Goal: Task Accomplishment & Management: Manage account settings

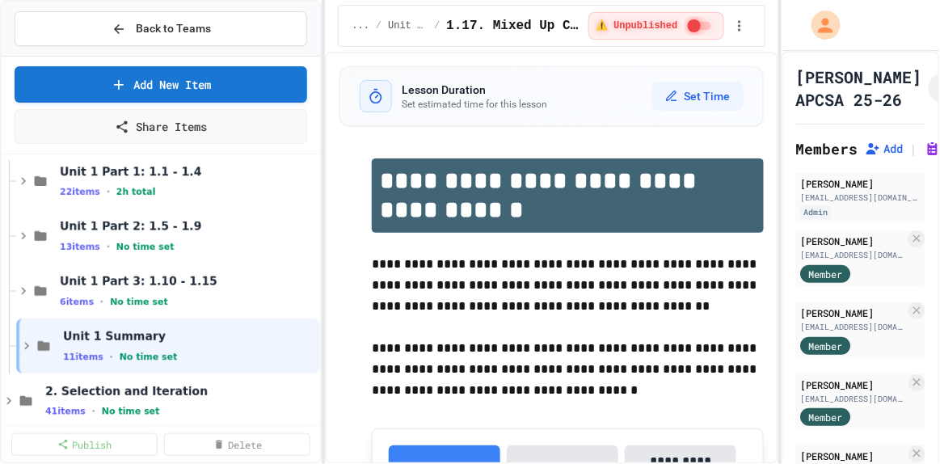
scroll to position [130, 0]
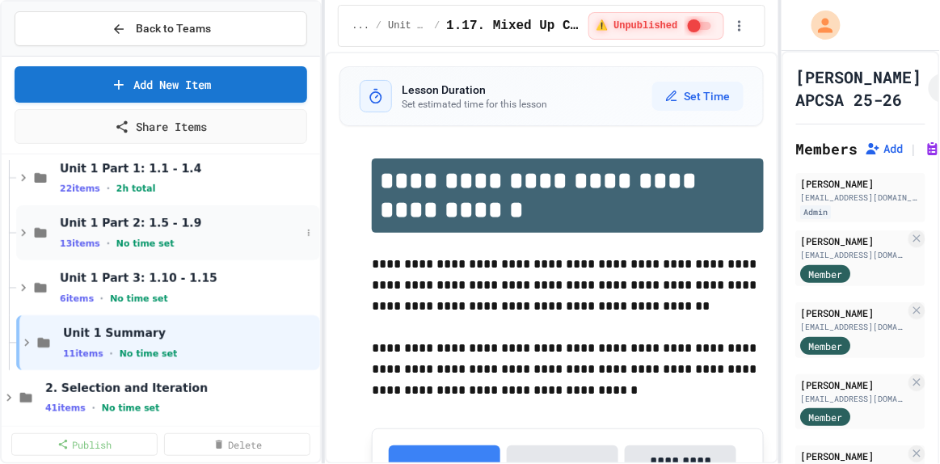
click at [209, 237] on div "13 items • No time set" at bounding box center [180, 243] width 241 height 13
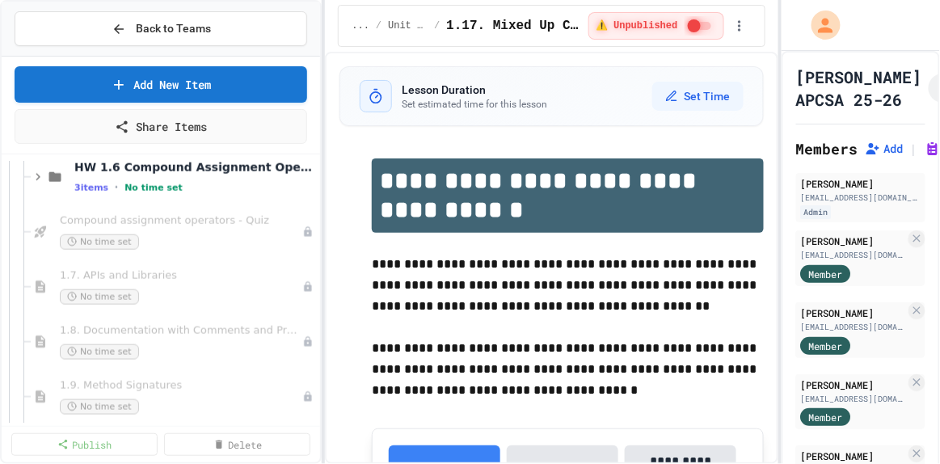
scroll to position [468, 0]
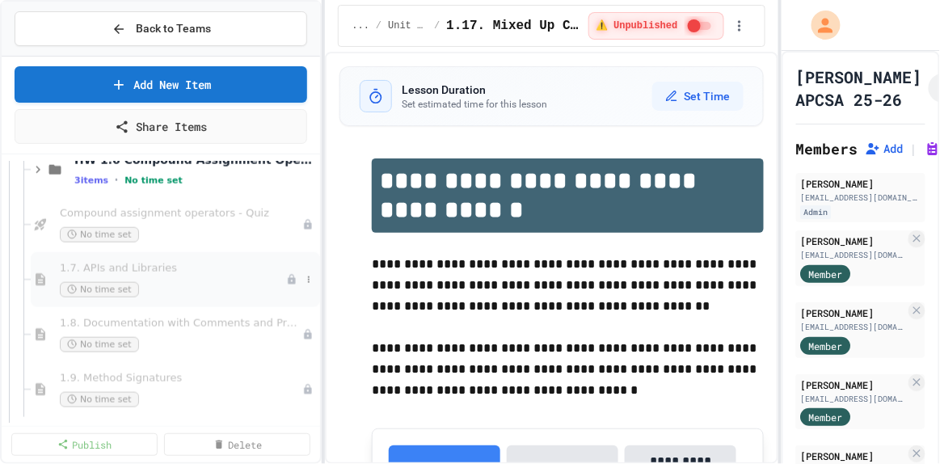
click at [154, 282] on div "No time set" at bounding box center [173, 289] width 226 height 15
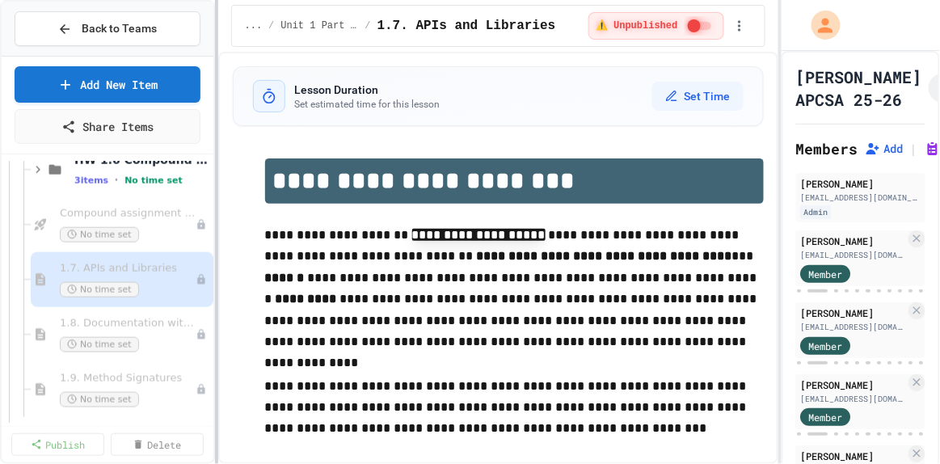
click at [215, 276] on div at bounding box center [216, 232] width 3 height 464
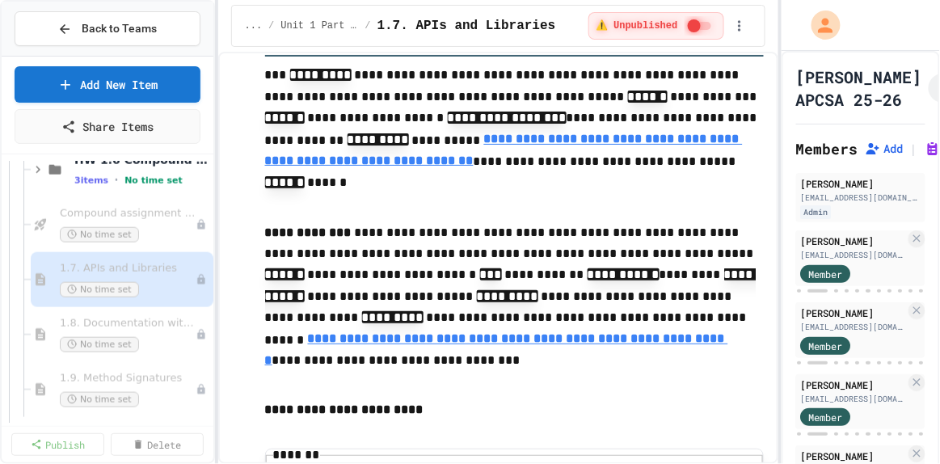
scroll to position [696, 0]
click at [499, 394] on p "**********" at bounding box center [514, 311] width 499 height 178
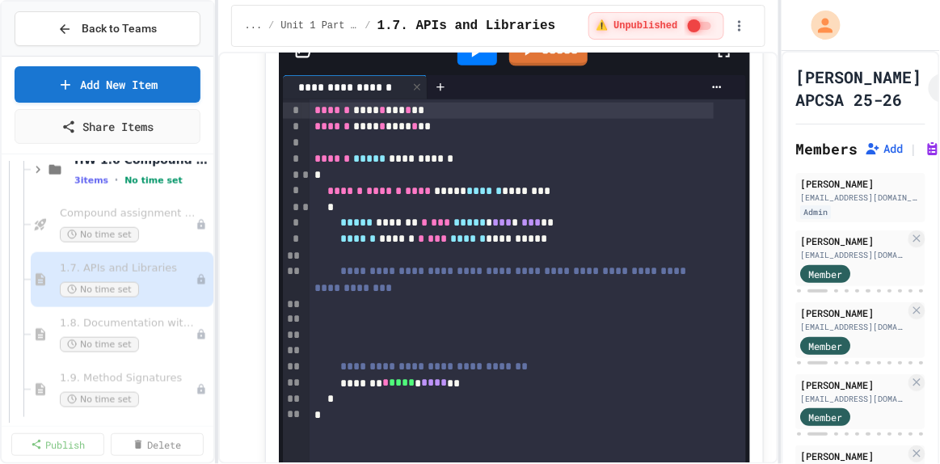
scroll to position [9611, 0]
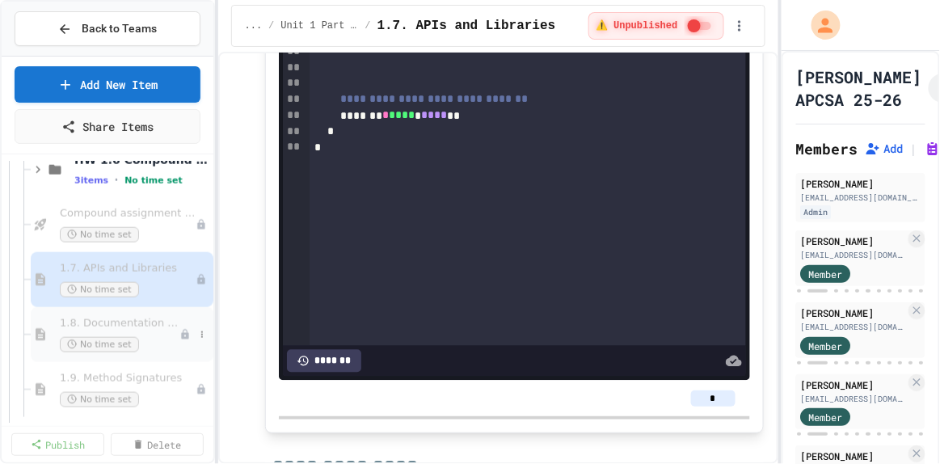
click at [124, 317] on span "1.8. Documentation with Comments and Preconditions" at bounding box center [120, 324] width 120 height 14
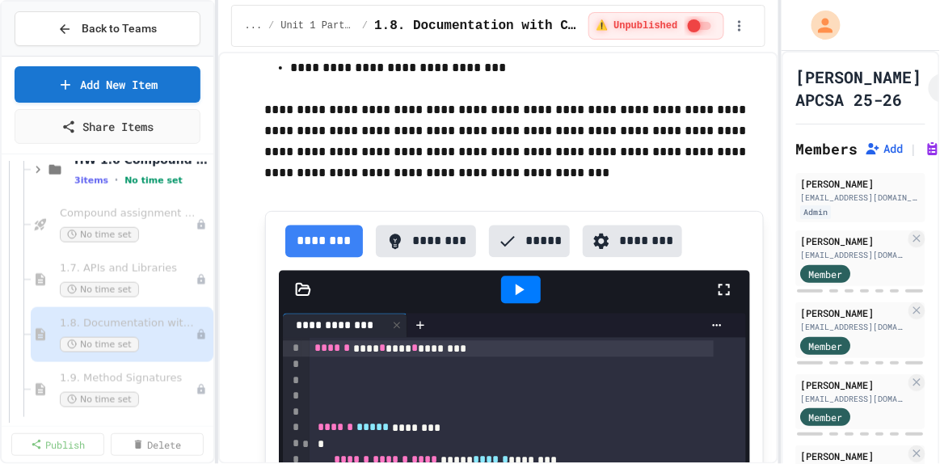
scroll to position [2236, 0]
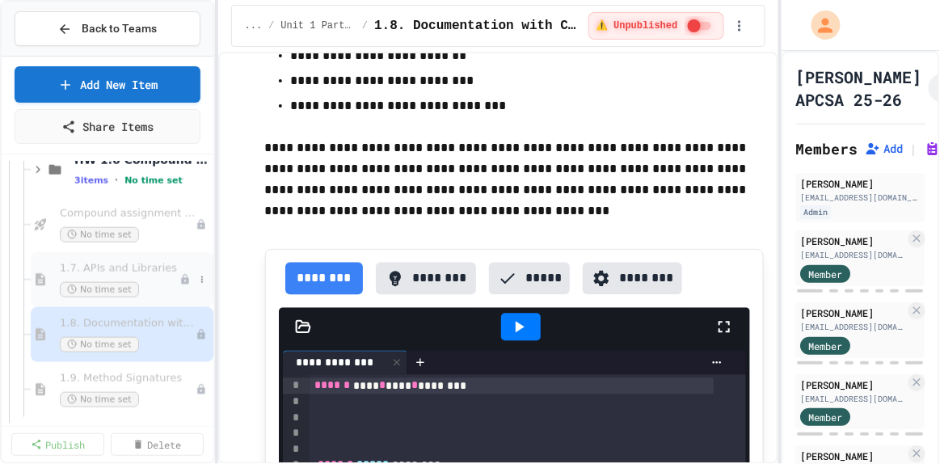
click at [133, 262] on span "1.7. APIs and Libraries" at bounding box center [120, 269] width 120 height 14
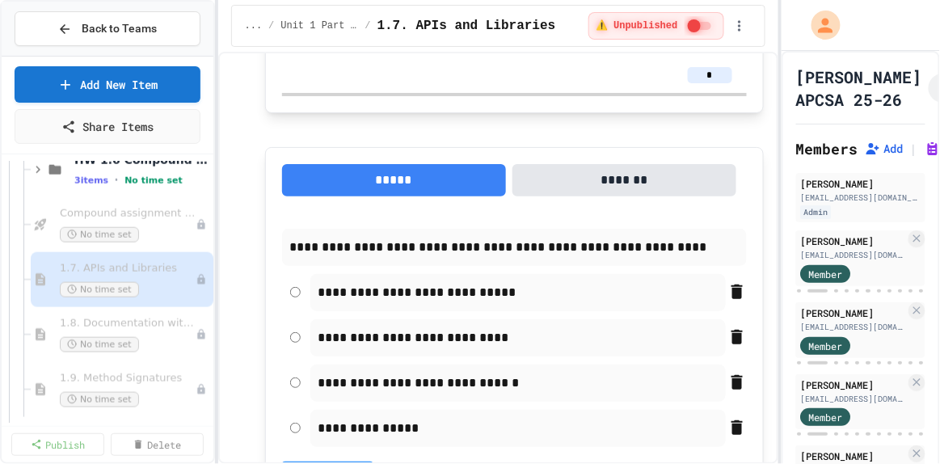
scroll to position [2987, 0]
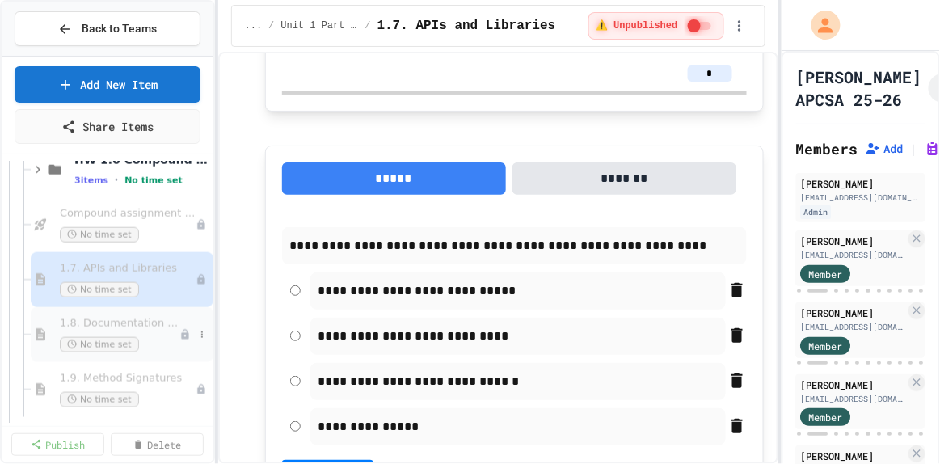
click at [141, 331] on div "1.8. Documentation with Comments and Preconditions No time set" at bounding box center [120, 335] width 120 height 36
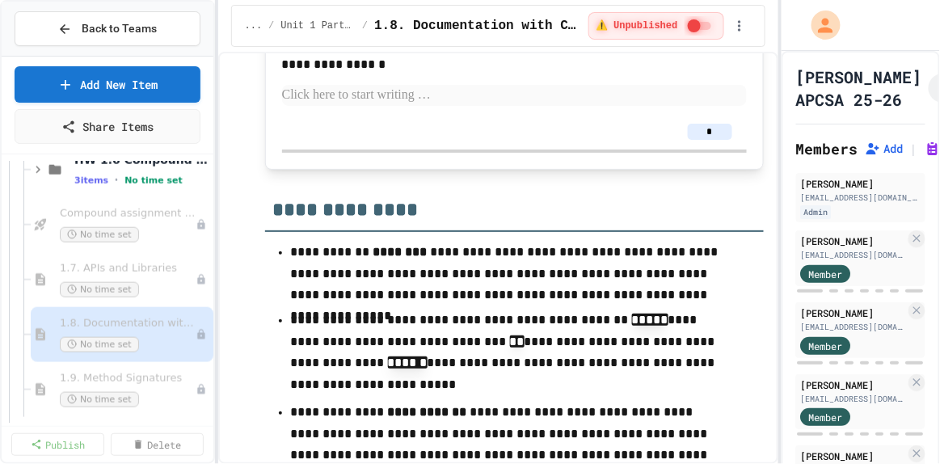
scroll to position [9288, 0]
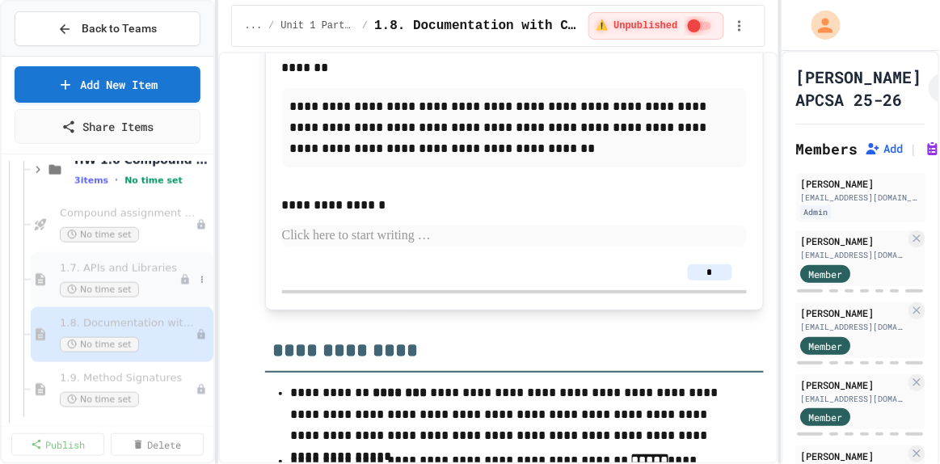
click at [146, 271] on span "1.7. APIs and Libraries" at bounding box center [120, 269] width 120 height 14
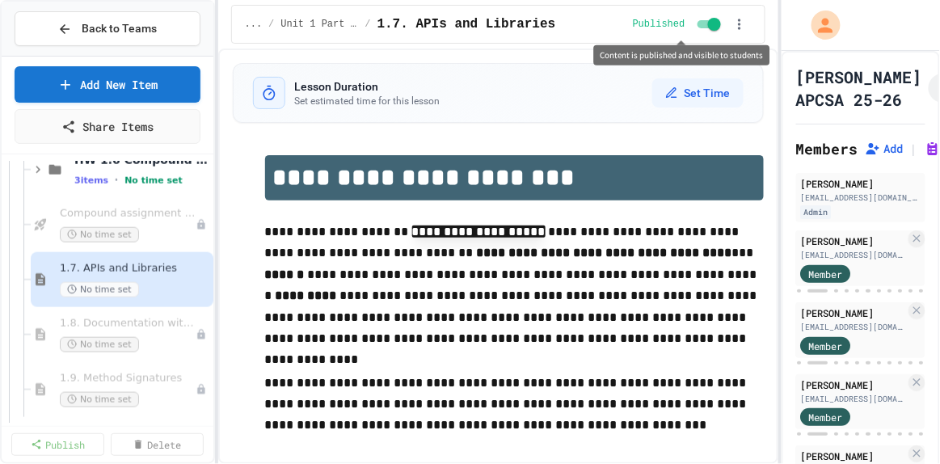
type textarea "*"
click at [137, 317] on span "1.8. Documentation with Comments and Preconditions" at bounding box center [120, 324] width 120 height 14
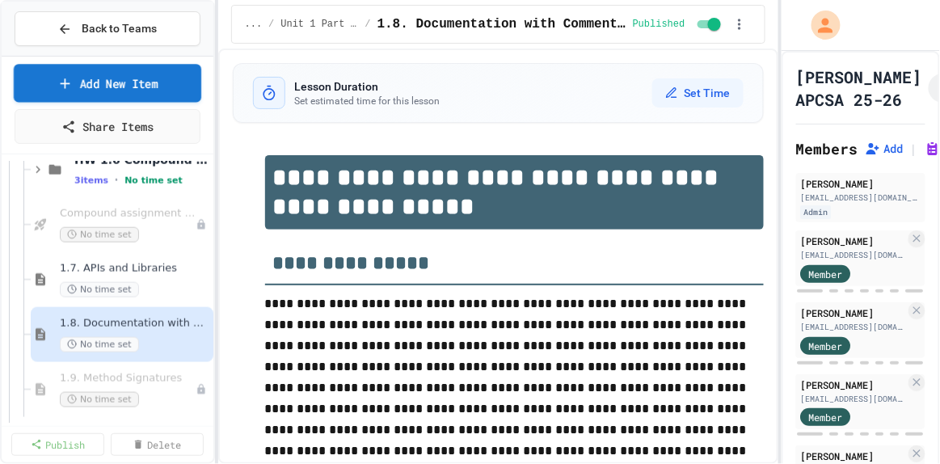
click at [141, 76] on link "Add New Item" at bounding box center [107, 83] width 187 height 38
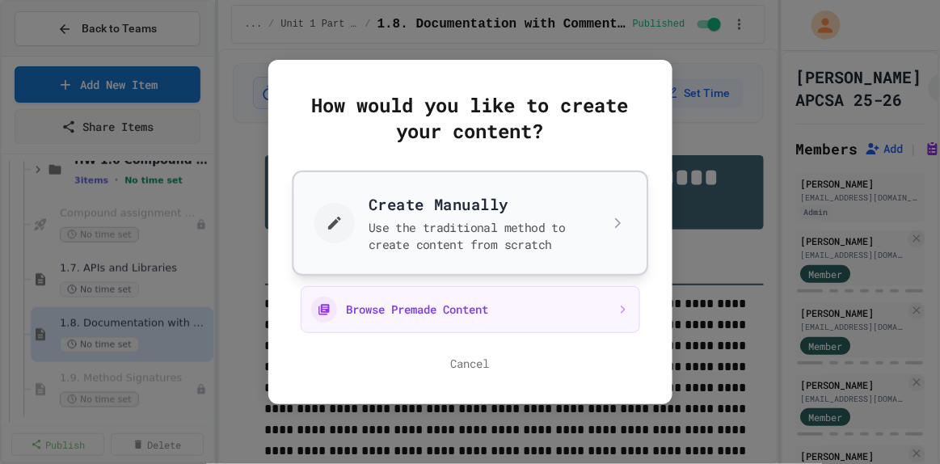
click at [416, 217] on button "Create Manually Use the traditional method to create content from scratch" at bounding box center [470, 223] width 356 height 105
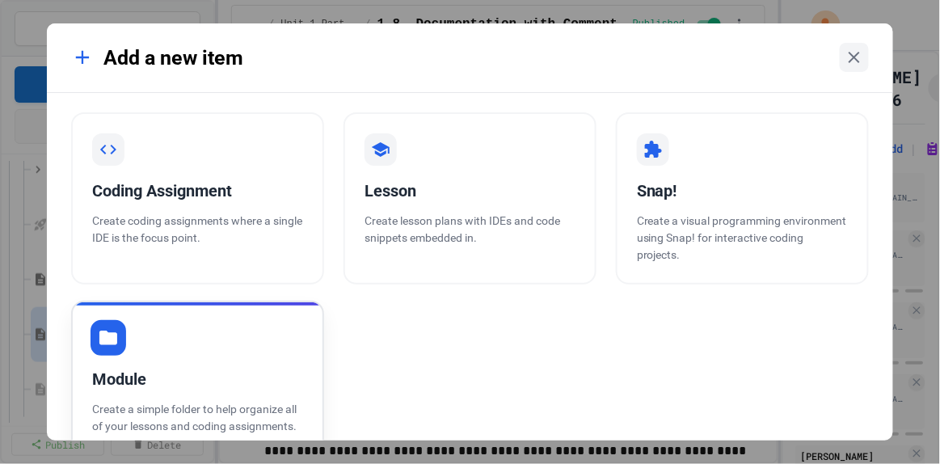
click at [145, 411] on p "Create a simple folder to help organize all of your lessons and coding assignme…" at bounding box center [197, 418] width 211 height 34
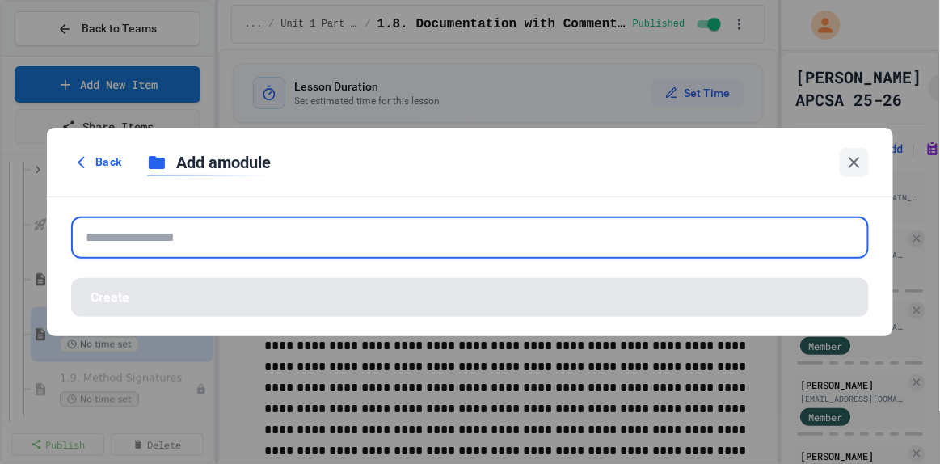
click at [172, 236] on input "text" at bounding box center [470, 238] width 798 height 42
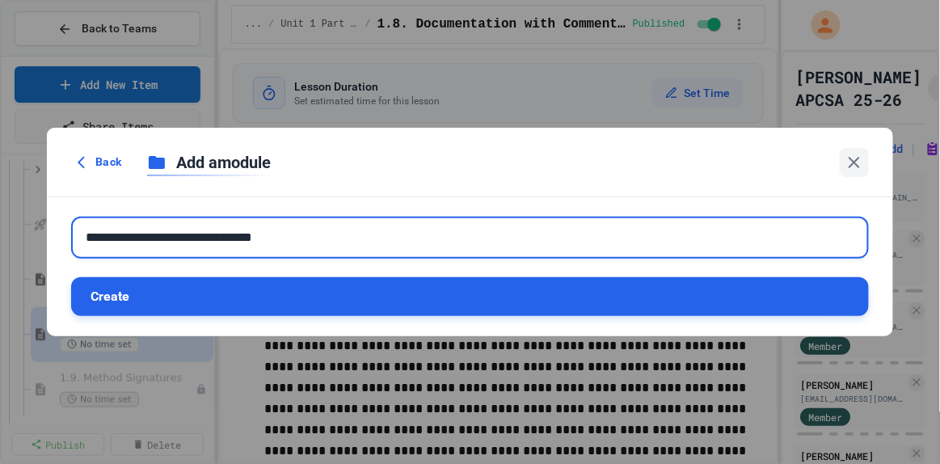
type input "**********"
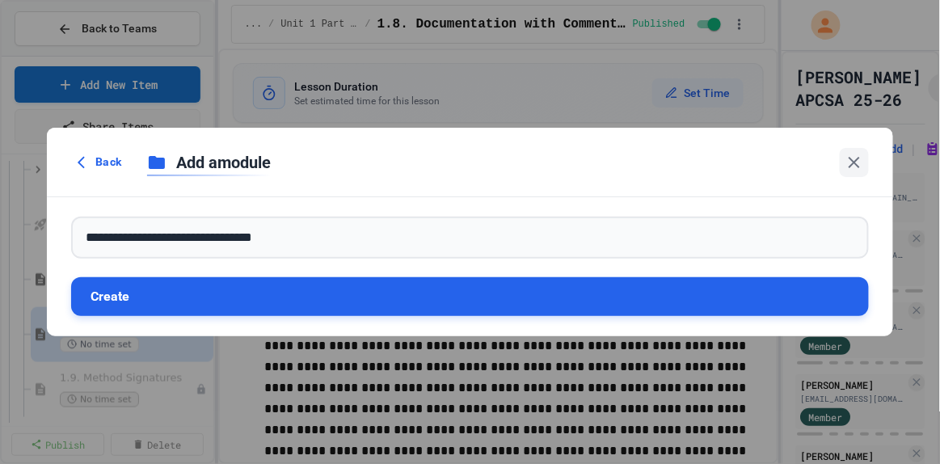
click at [132, 293] on button "Create" at bounding box center [470, 296] width 798 height 39
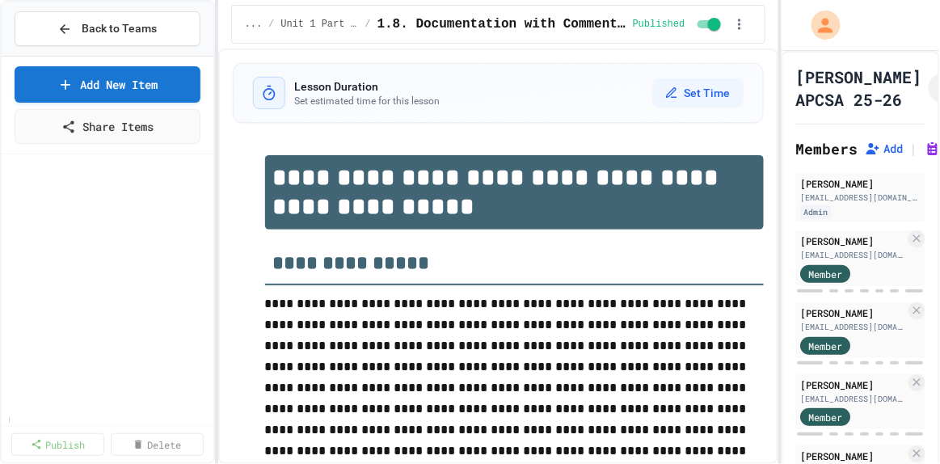
scroll to position [1186, 0]
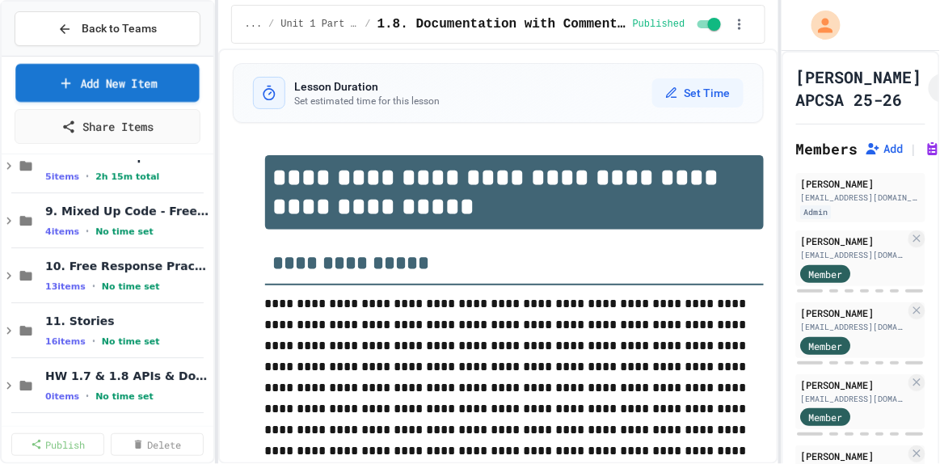
click at [94, 85] on link "Add New Item" at bounding box center [106, 83] width 183 height 38
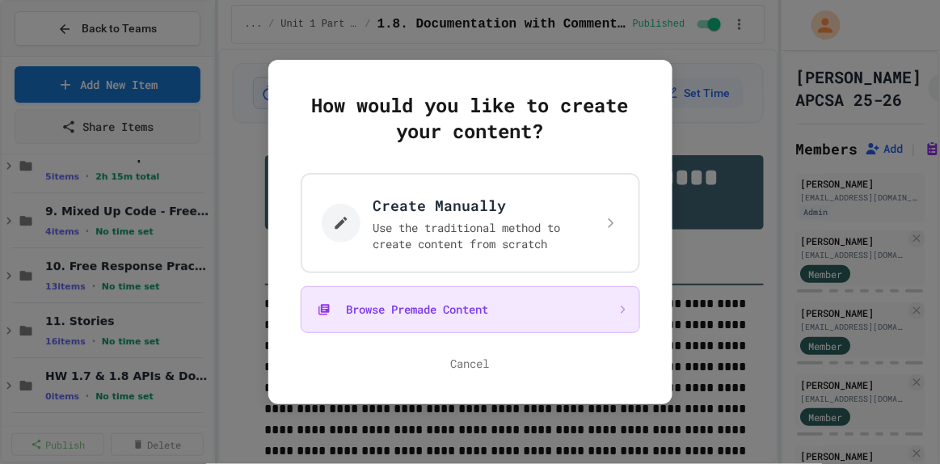
click at [456, 314] on button "Browse Premade Content" at bounding box center [470, 309] width 339 height 47
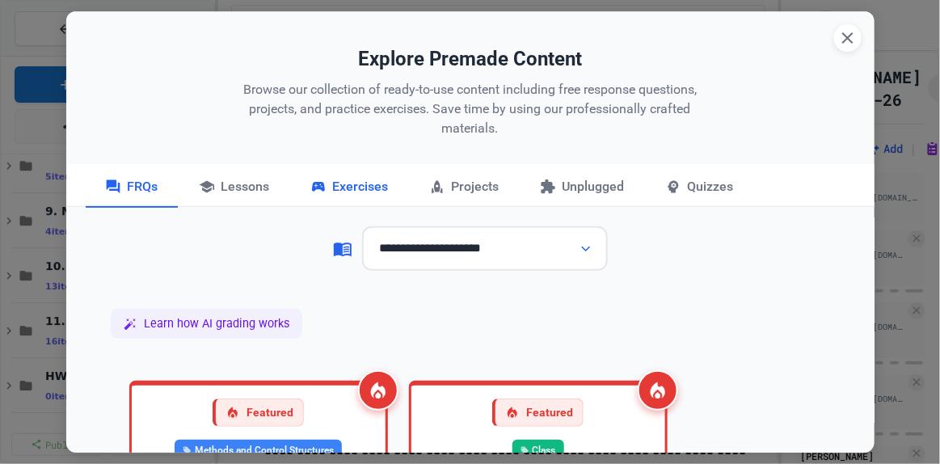
click at [347, 182] on div "Exercises" at bounding box center [349, 187] width 117 height 40
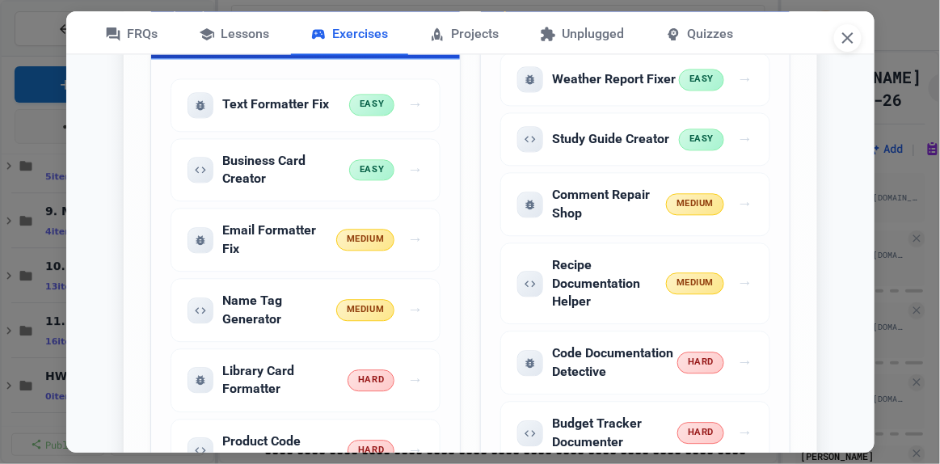
scroll to position [2283, 0]
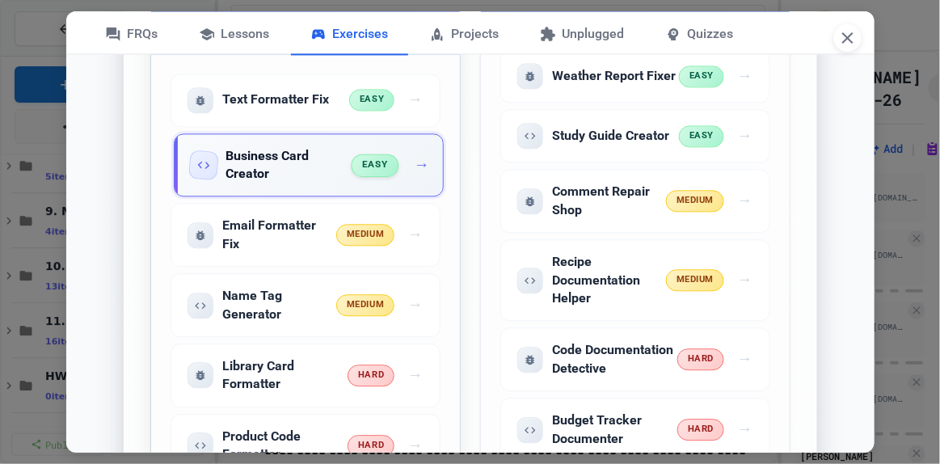
click at [417, 154] on span "→" at bounding box center [421, 165] width 15 height 23
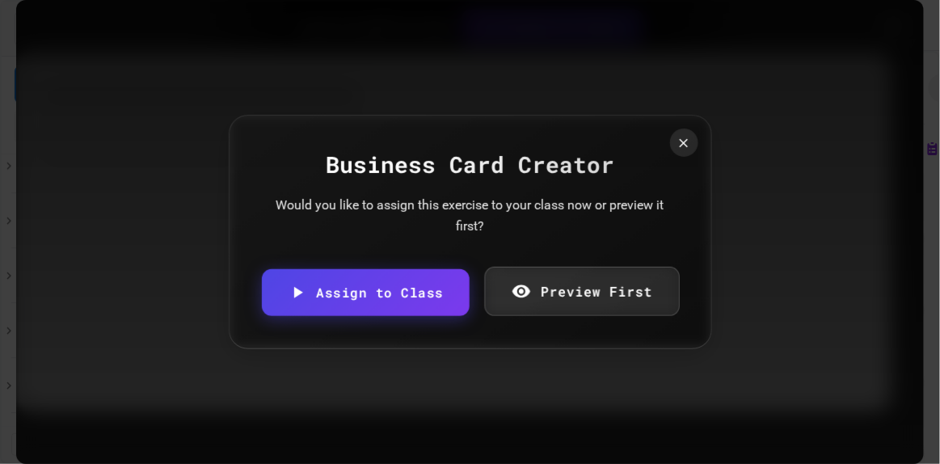
click at [556, 306] on link "Preview First" at bounding box center [582, 291] width 195 height 49
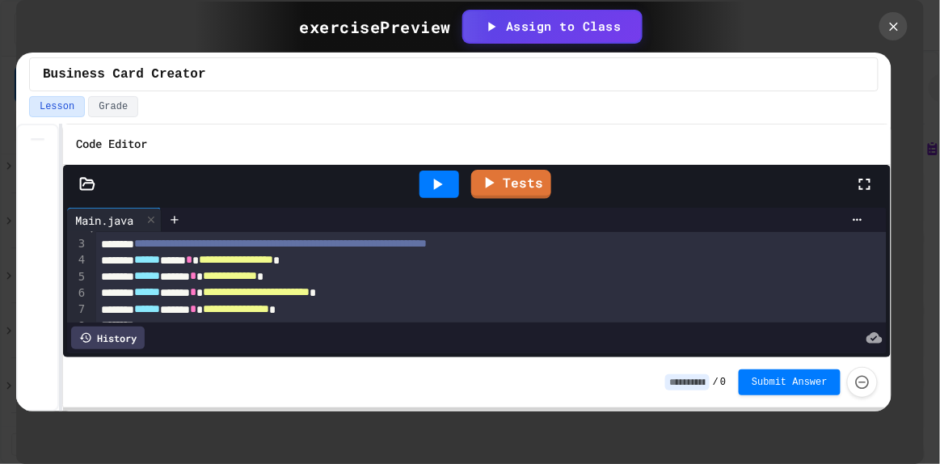
scroll to position [0, 0]
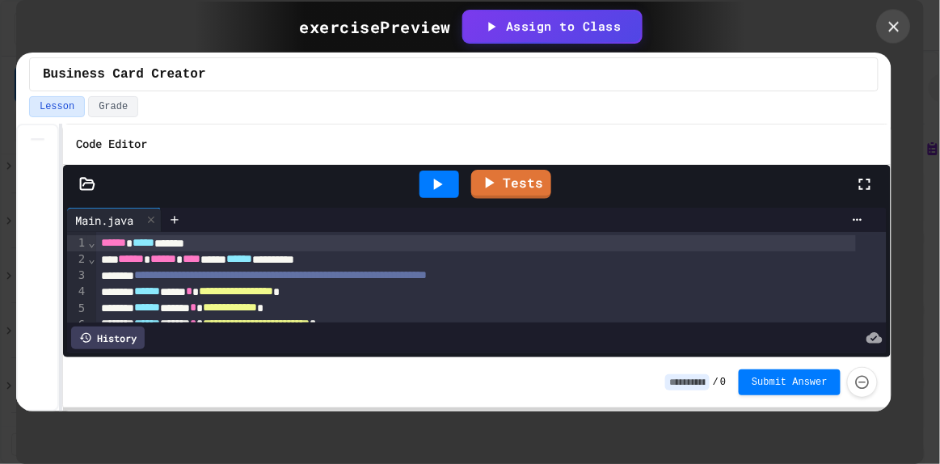
click at [896, 30] on icon at bounding box center [893, 26] width 11 height 11
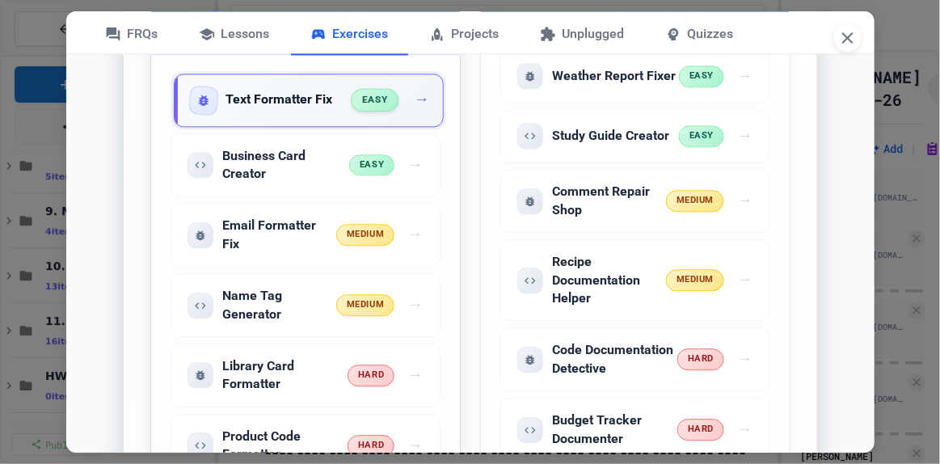
click at [285, 110] on div "Text Formatter Fix easy →" at bounding box center [309, 100] width 270 height 53
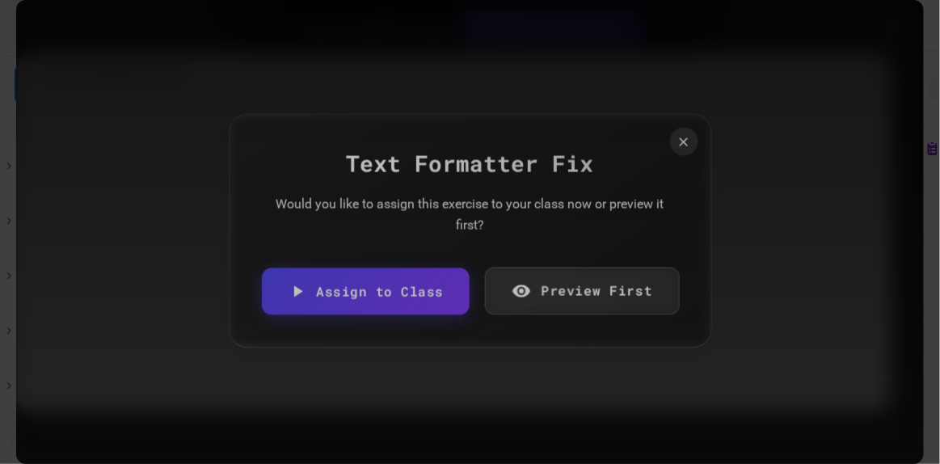
click at [555, 298] on link "Preview First" at bounding box center [582, 291] width 195 height 48
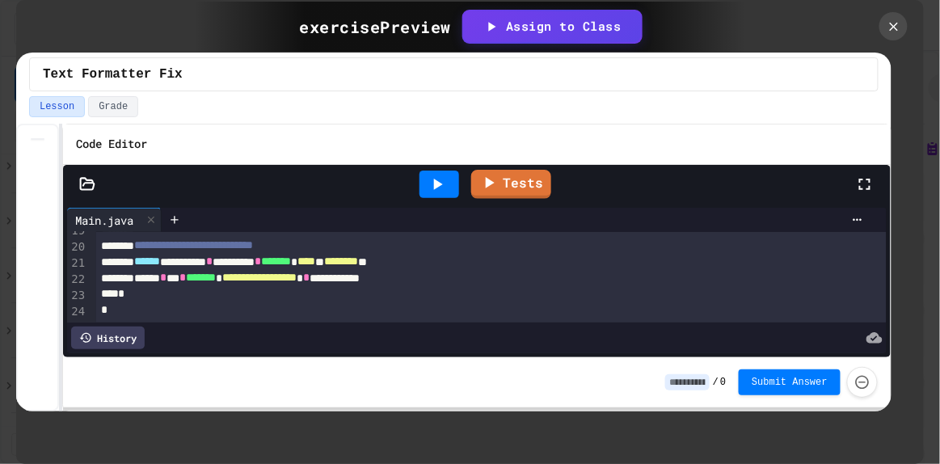
scroll to position [324, 0]
click at [894, 27] on icon at bounding box center [893, 26] width 11 height 11
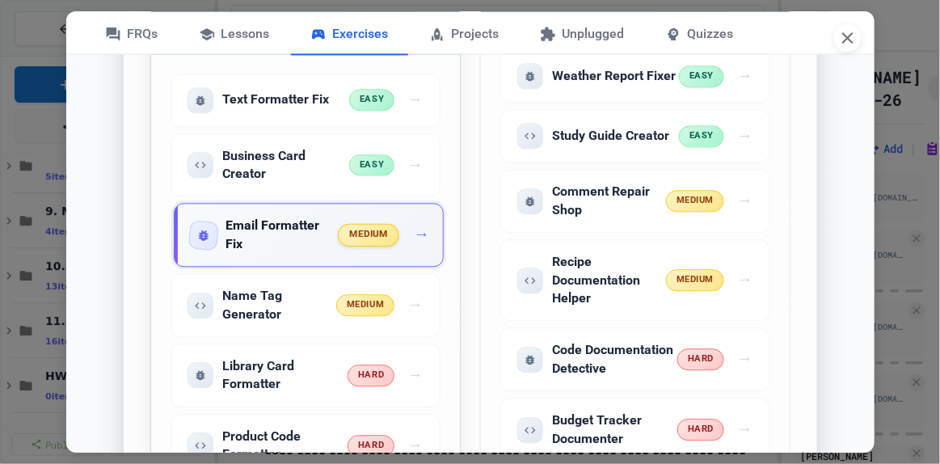
click at [294, 221] on h5 "Email Formatter Fix" at bounding box center [282, 235] width 113 height 36
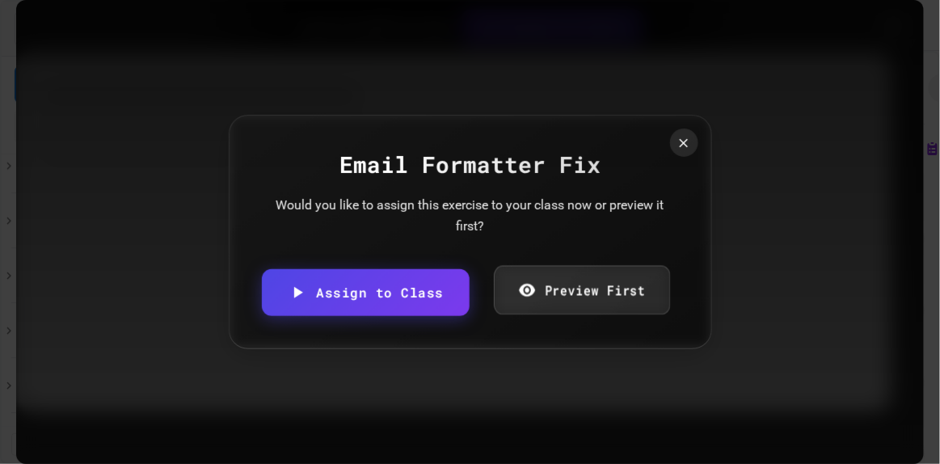
click at [549, 279] on link "Preview First" at bounding box center [582, 289] width 176 height 49
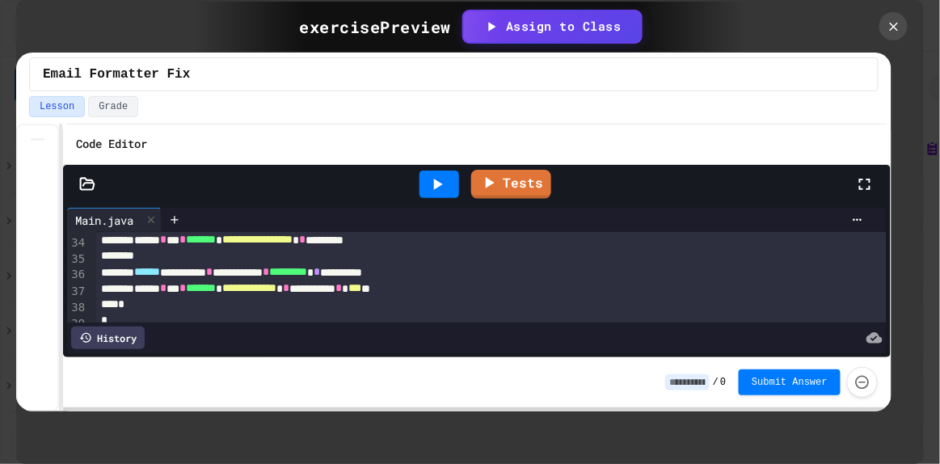
scroll to position [568, 0]
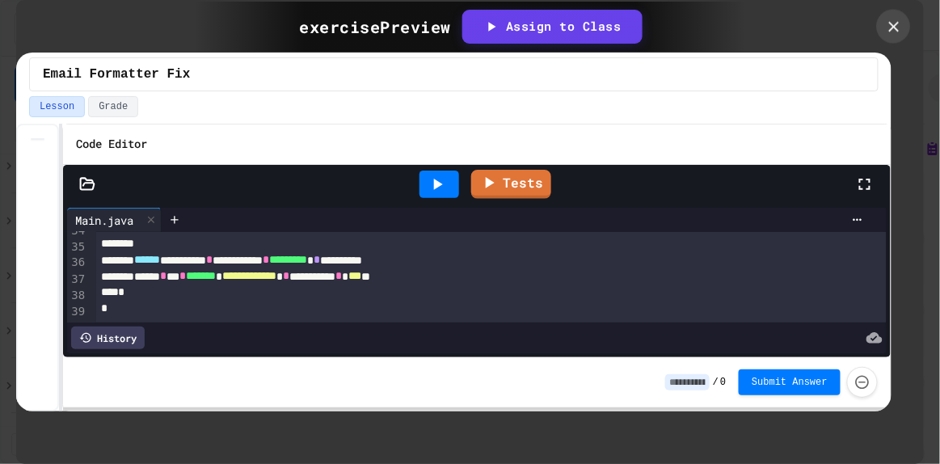
click at [900, 19] on icon at bounding box center [894, 27] width 18 height 18
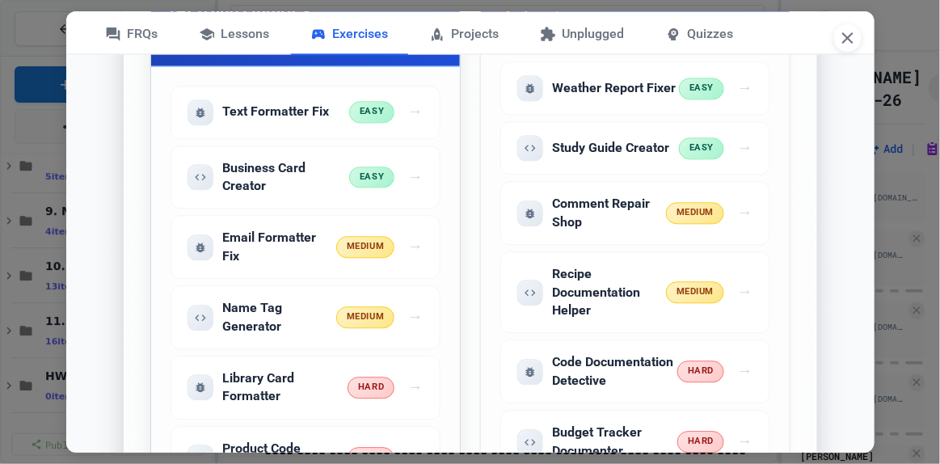
scroll to position [2212, 0]
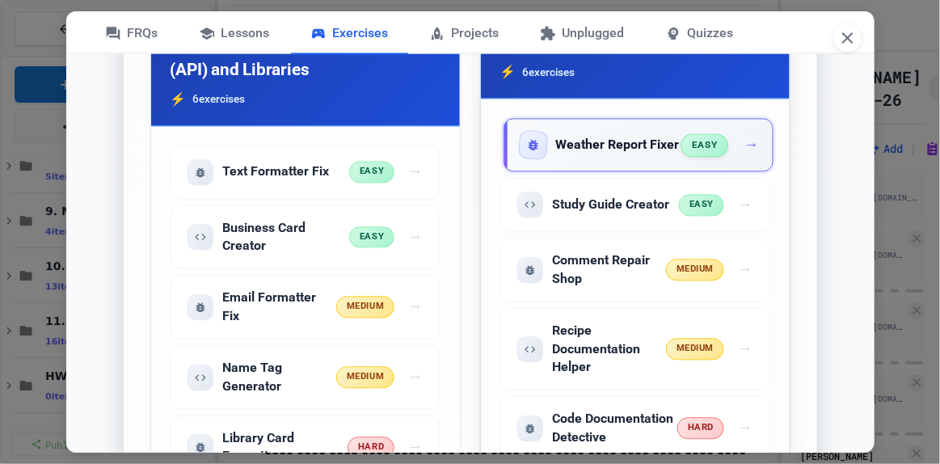
click at [605, 137] on h5 "Weather Report Fixer" at bounding box center [618, 146] width 124 height 18
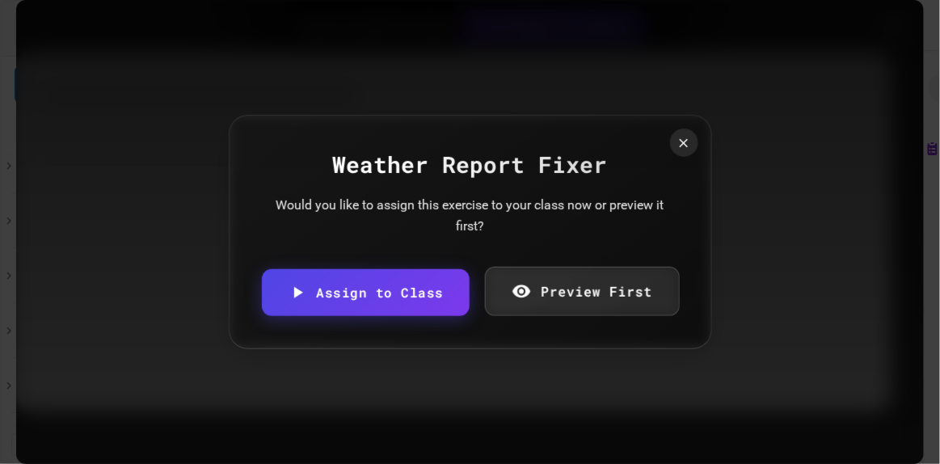
click at [530, 309] on link "Preview First" at bounding box center [582, 291] width 195 height 49
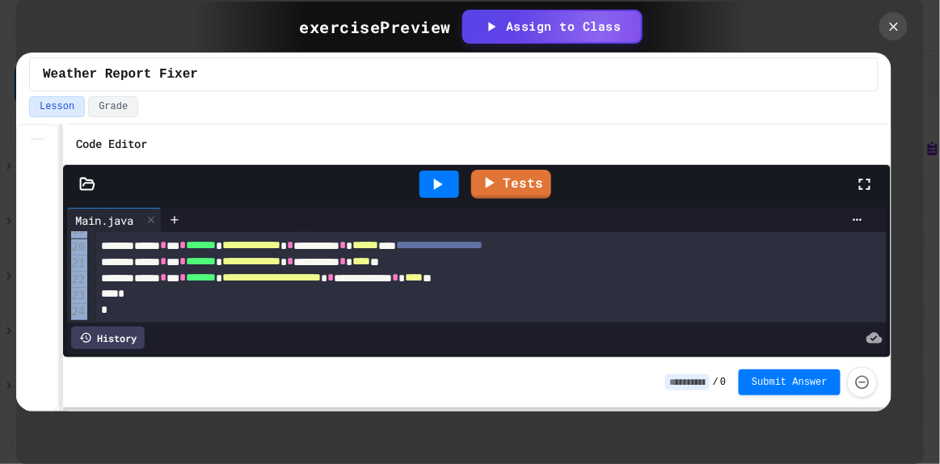
scroll to position [324, 0]
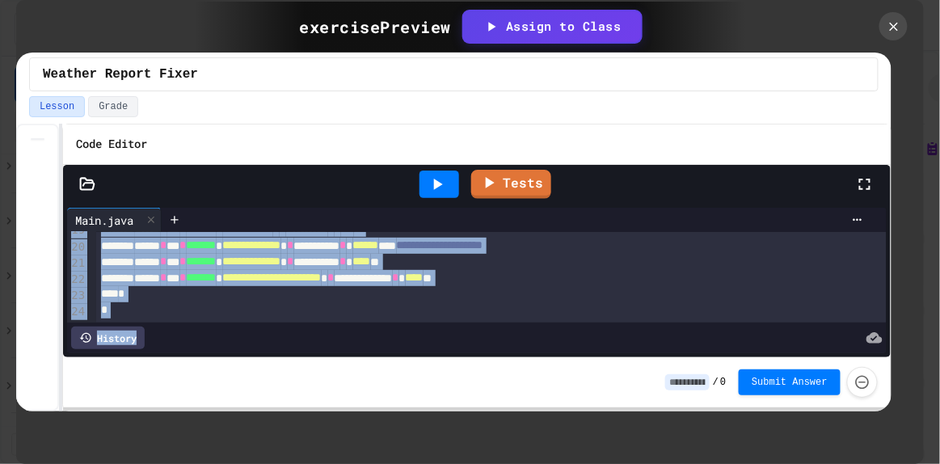
drag, startPoint x: 594, startPoint y: 216, endPoint x: 643, endPoint y: 330, distance: 123.8
click at [643, 330] on div "**********" at bounding box center [477, 281] width 820 height 146
click at [890, 29] on icon at bounding box center [893, 26] width 11 height 11
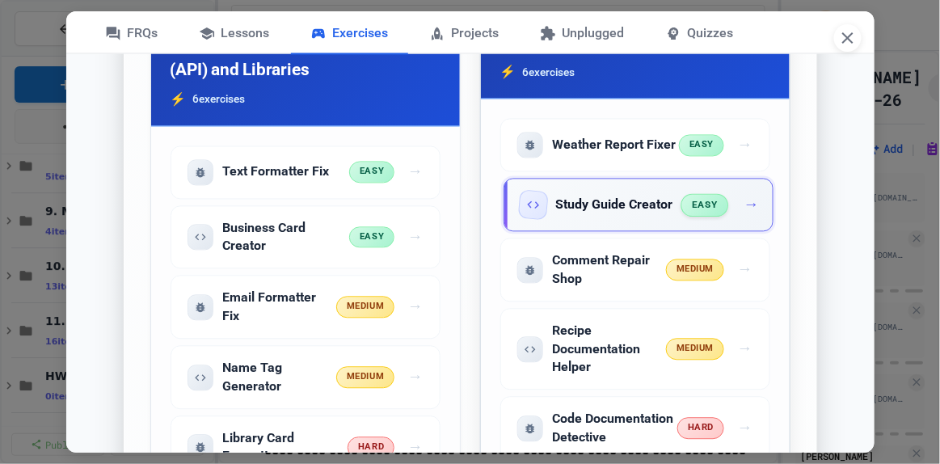
click at [605, 198] on h5 "Study Guide Creator" at bounding box center [614, 205] width 117 height 18
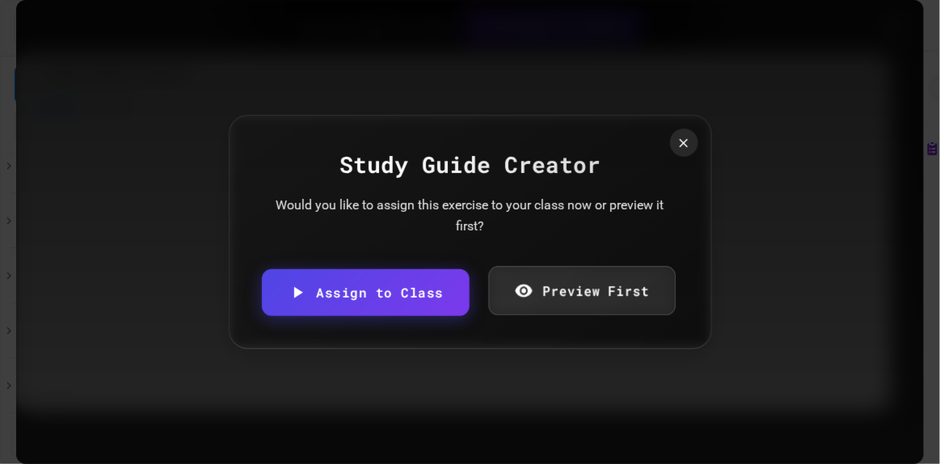
click at [598, 289] on link "Preview First" at bounding box center [582, 290] width 187 height 49
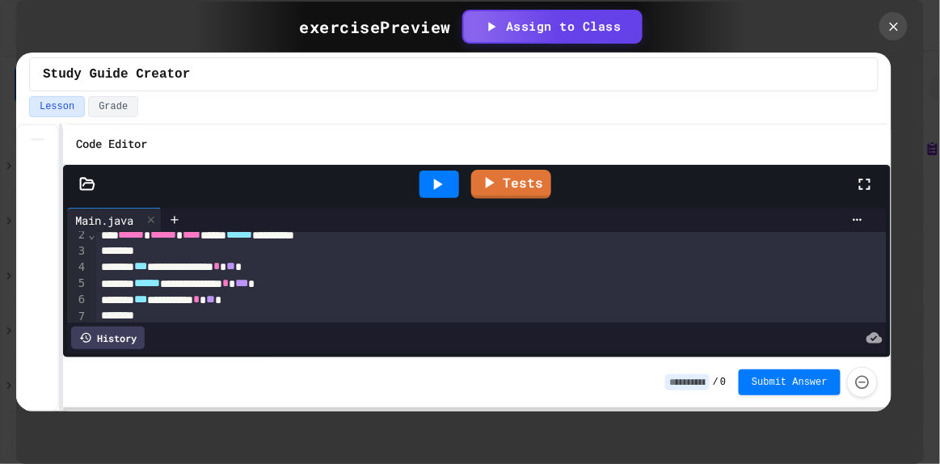
scroll to position [0, 0]
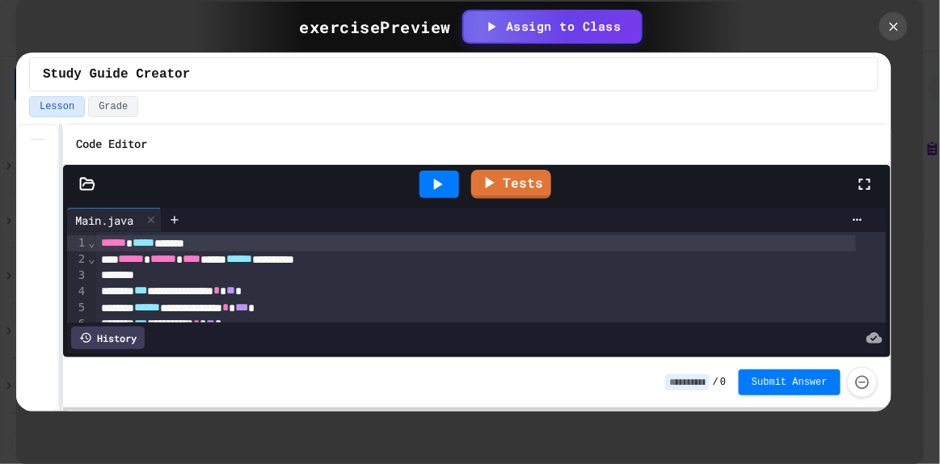
drag, startPoint x: 896, startPoint y: 23, endPoint x: 733, endPoint y: 115, distance: 187.5
click at [733, 115] on div "**********" at bounding box center [470, 232] width 908 height 464
click at [61, 111] on button "Lesson" at bounding box center [57, 106] width 56 height 21
click at [895, 19] on icon at bounding box center [894, 27] width 18 height 18
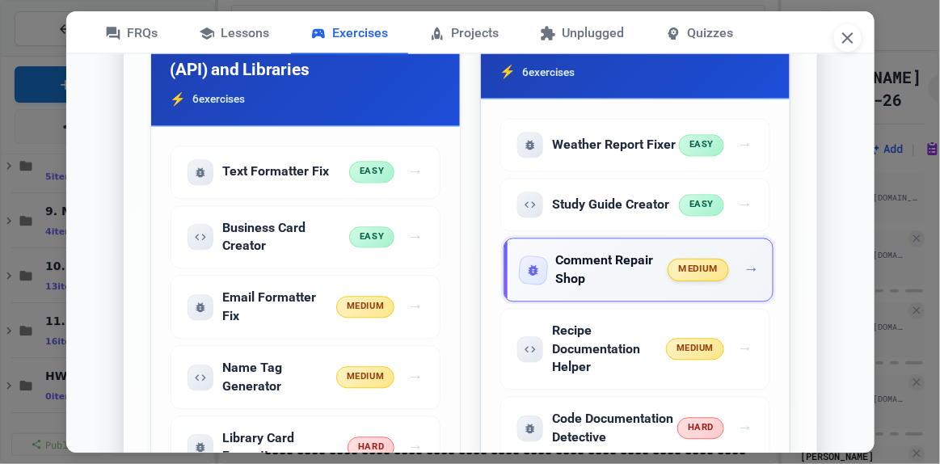
click at [629, 272] on h5 "Comment Repair Shop" at bounding box center [612, 270] width 113 height 36
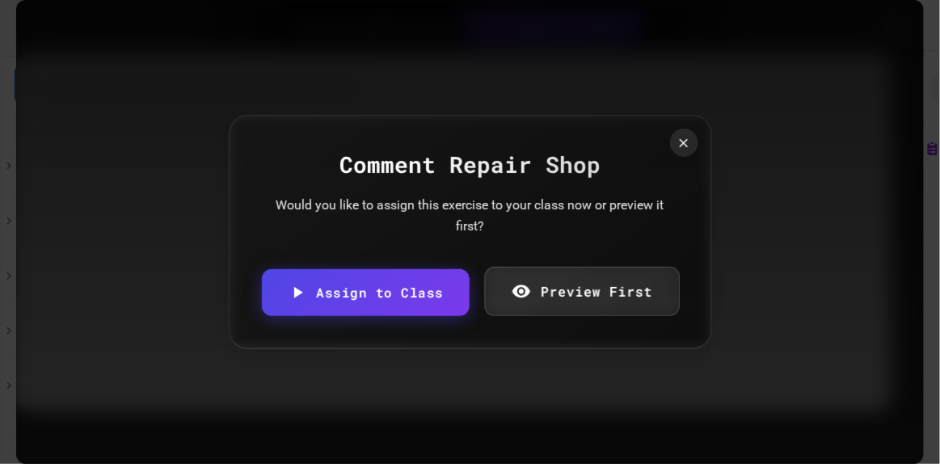
click at [586, 282] on link "Preview First" at bounding box center [582, 291] width 195 height 49
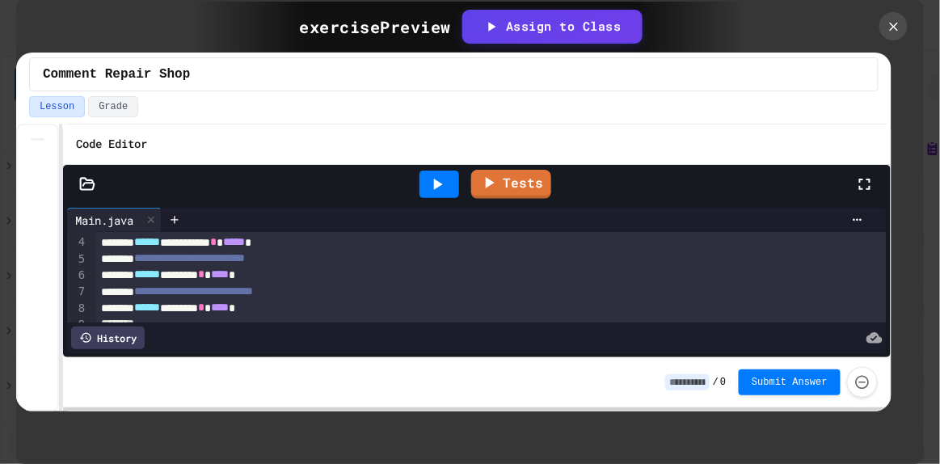
scroll to position [54, 0]
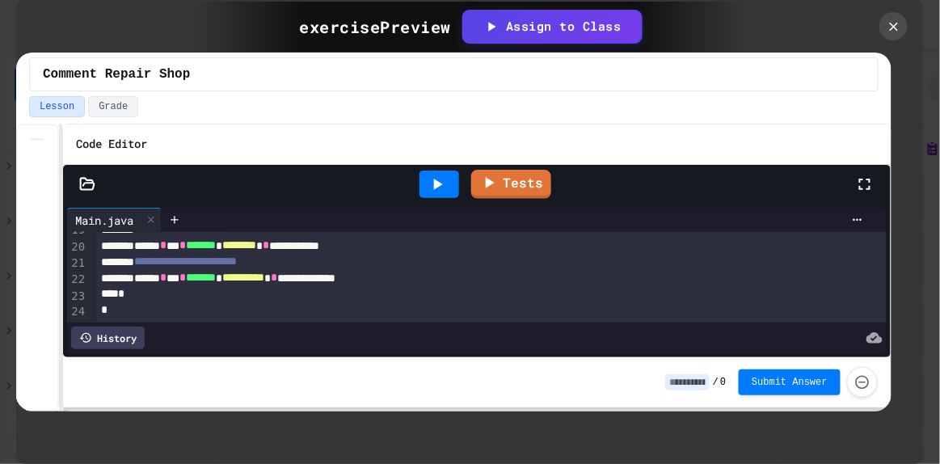
scroll to position [326, 0]
click at [891, 32] on icon at bounding box center [894, 27] width 18 height 18
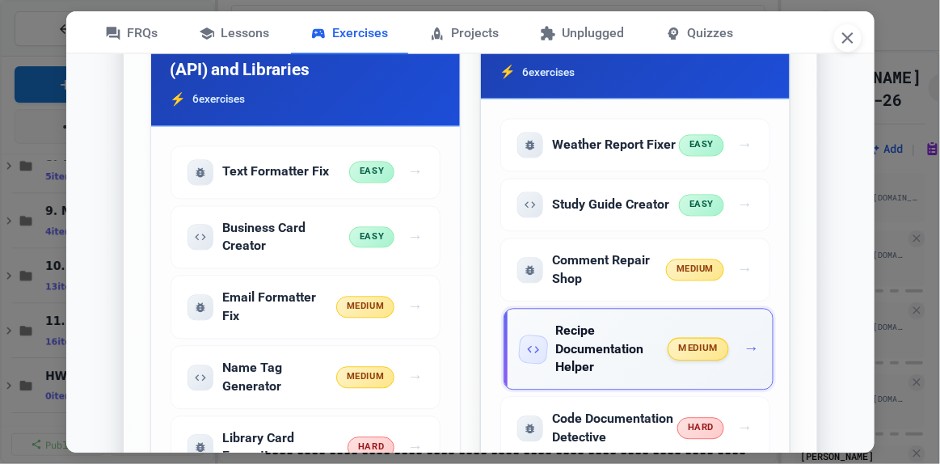
click at [613, 335] on h5 "Recipe Documentation Helper" at bounding box center [612, 349] width 113 height 54
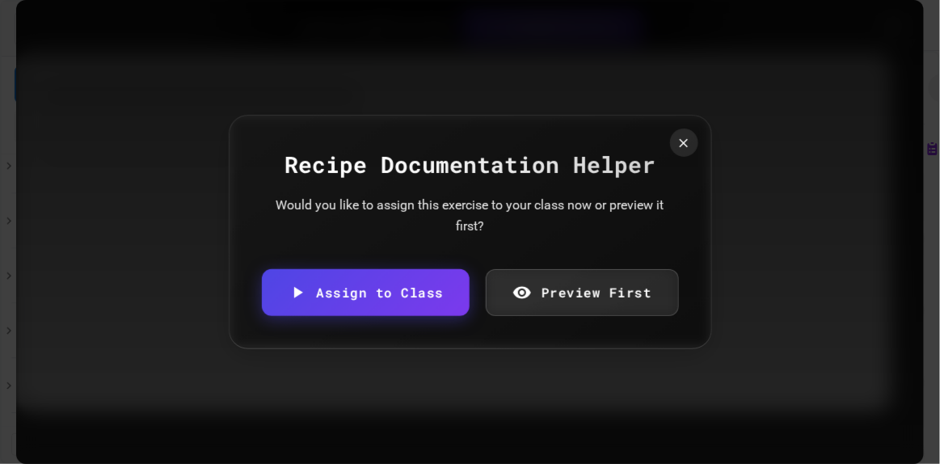
click at [605, 300] on link "Preview First" at bounding box center [582, 292] width 193 height 47
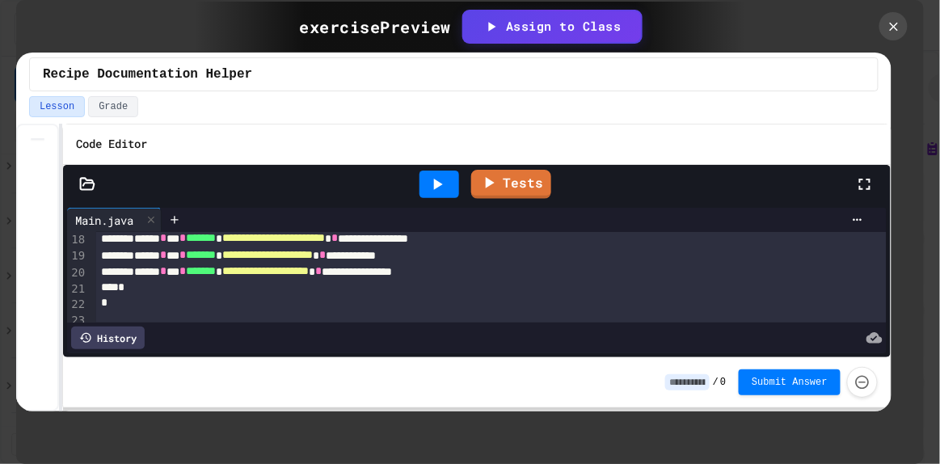
scroll to position [307, 0]
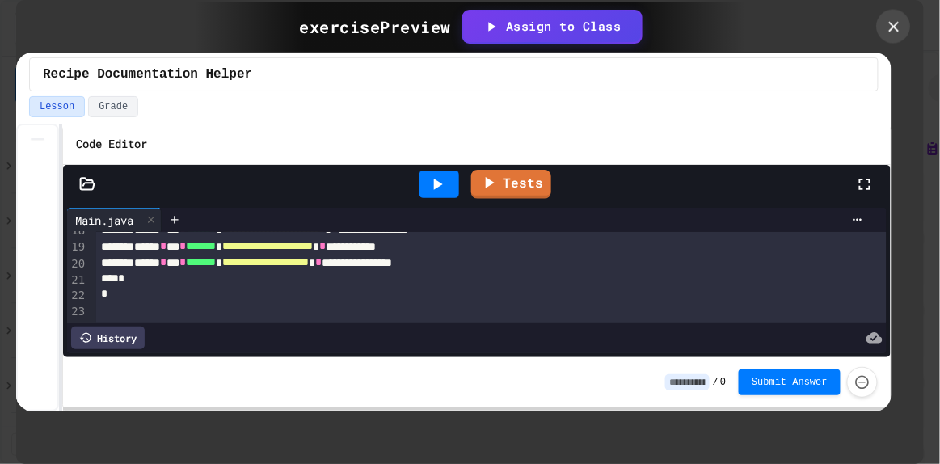
click at [892, 24] on icon at bounding box center [893, 26] width 11 height 11
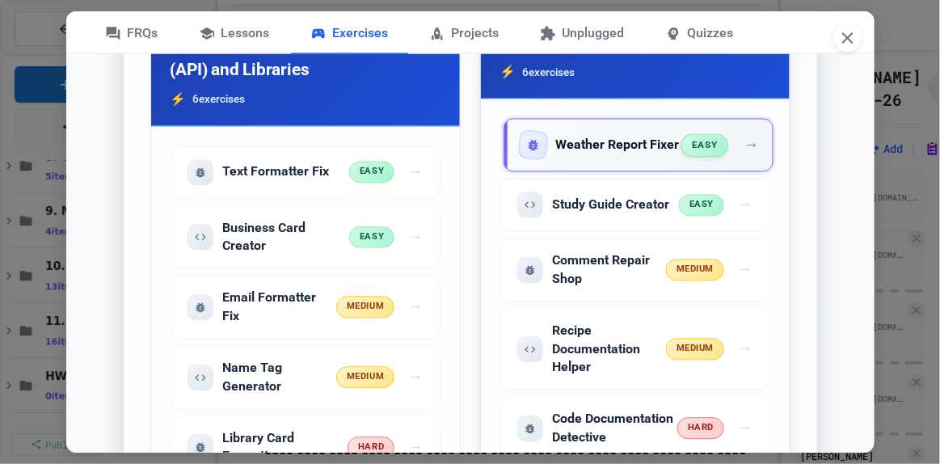
click at [744, 140] on span "→" at bounding box center [751, 145] width 15 height 23
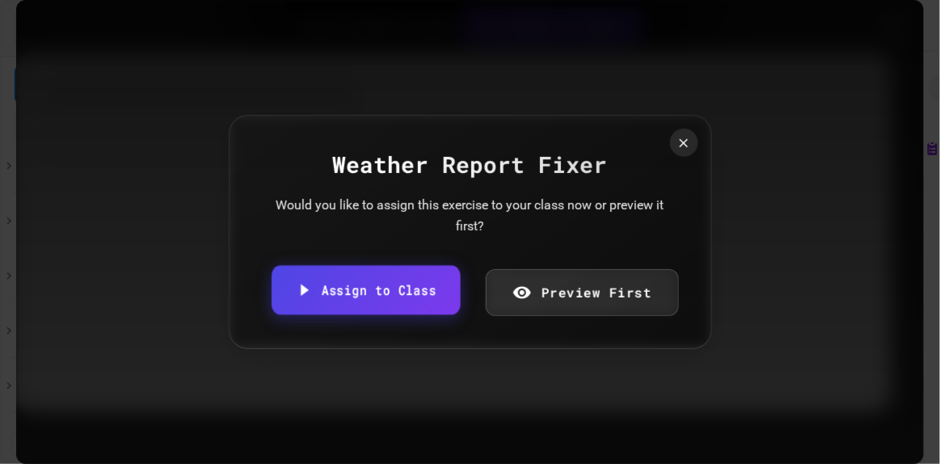
click at [370, 296] on link "Assign to Class" at bounding box center [366, 289] width 188 height 49
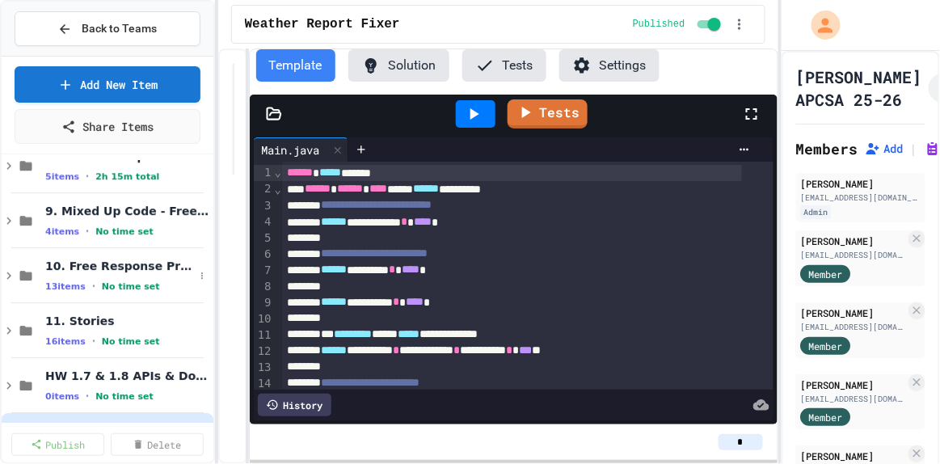
scroll to position [1241, 0]
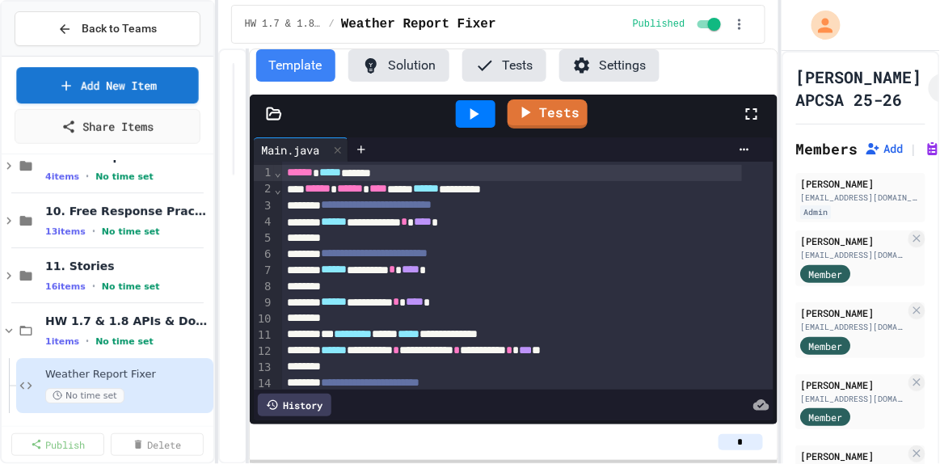
click at [134, 101] on div "Add New Item Share Items" at bounding box center [108, 105] width 186 height 78
click at [130, 86] on link "Add New Item" at bounding box center [107, 83] width 184 height 37
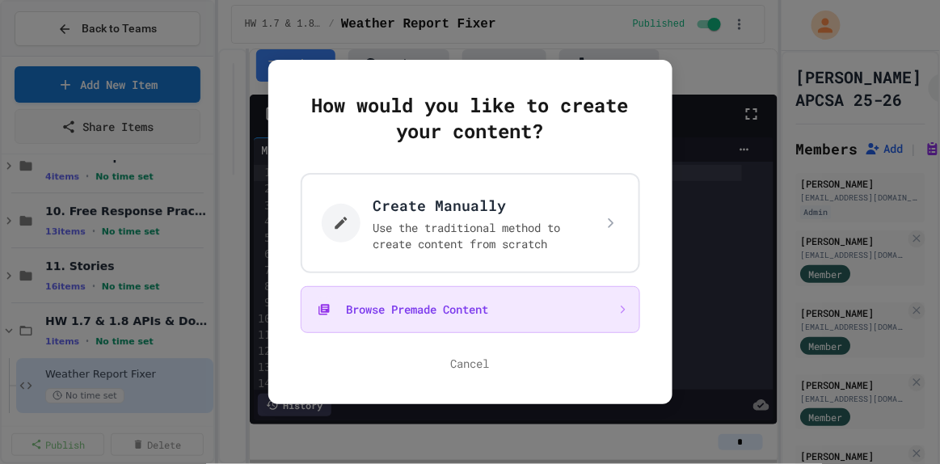
click at [470, 321] on button "Browse Premade Content" at bounding box center [470, 309] width 339 height 47
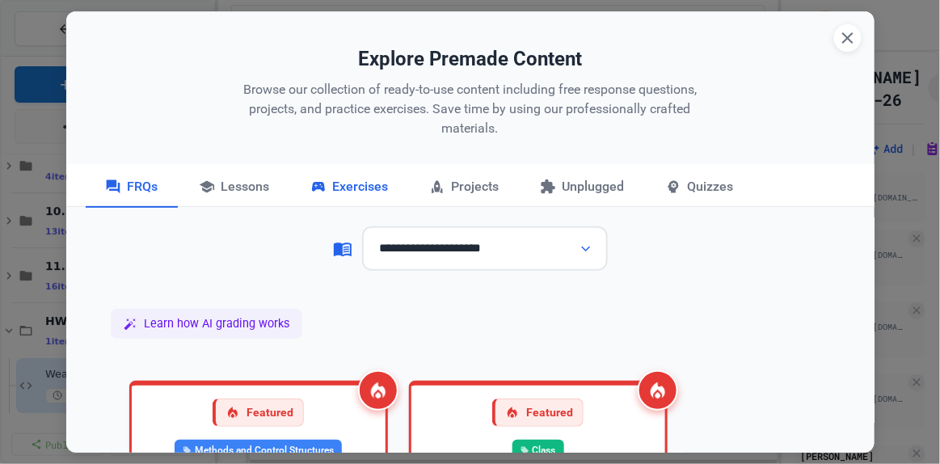
click at [356, 179] on div "Exercises" at bounding box center [349, 187] width 117 height 40
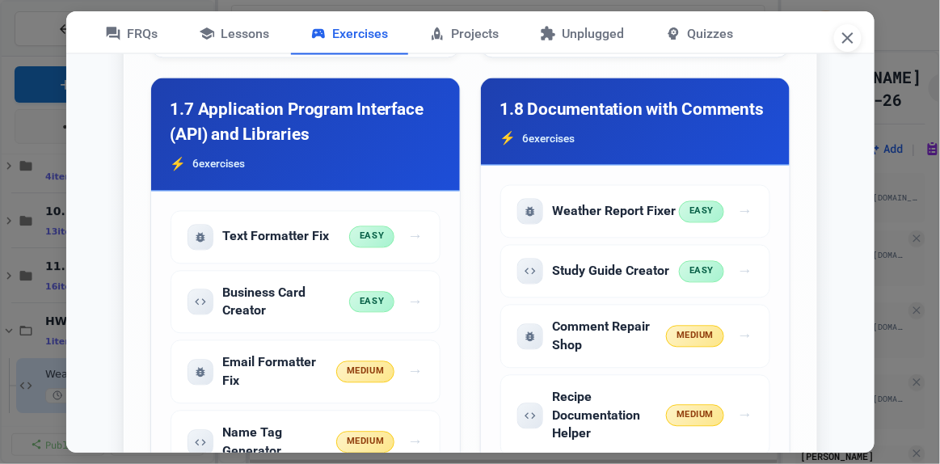
scroll to position [2151, 0]
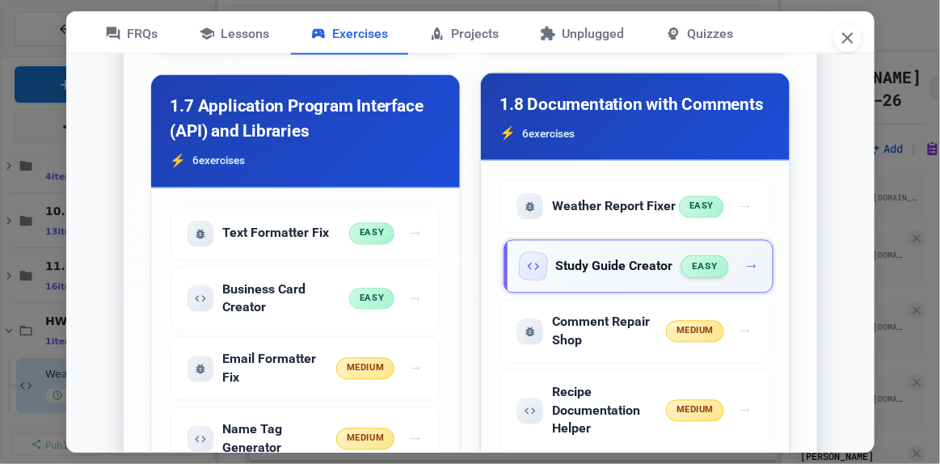
click at [751, 260] on div "Study Guide Creator easy →" at bounding box center [638, 266] width 270 height 53
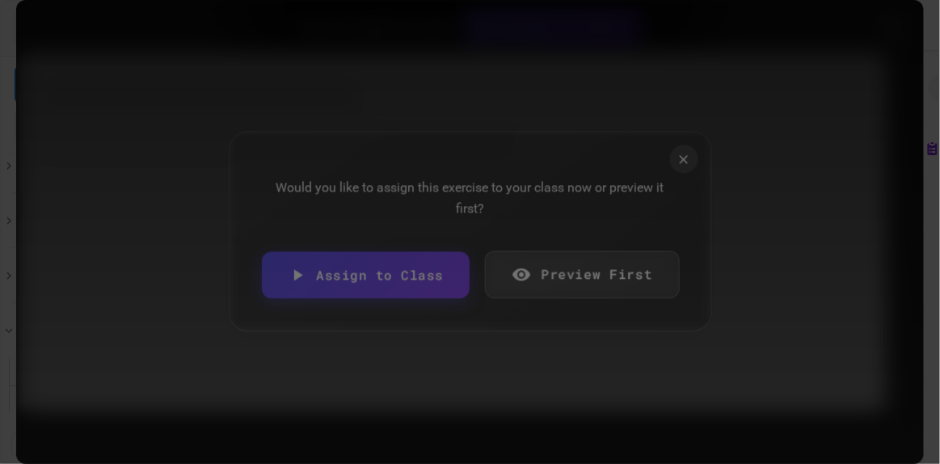
click at [402, 280] on link "Assign to Class" at bounding box center [366, 274] width 209 height 47
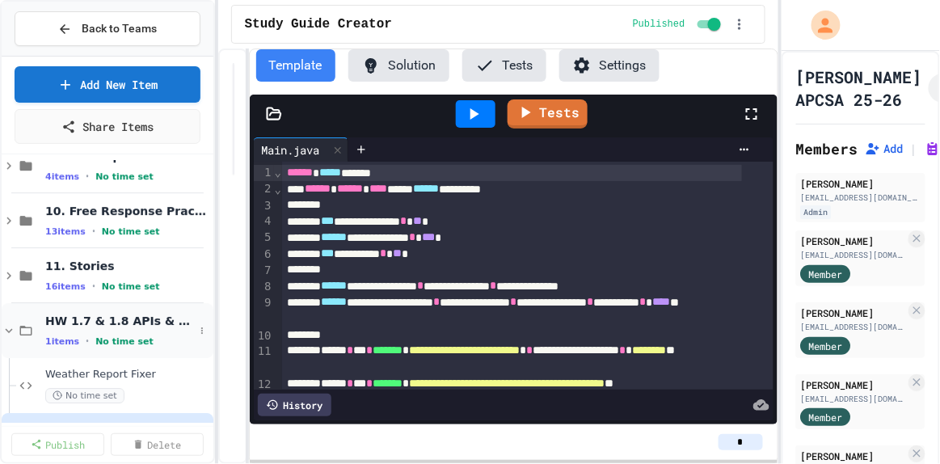
scroll to position [1296, 0]
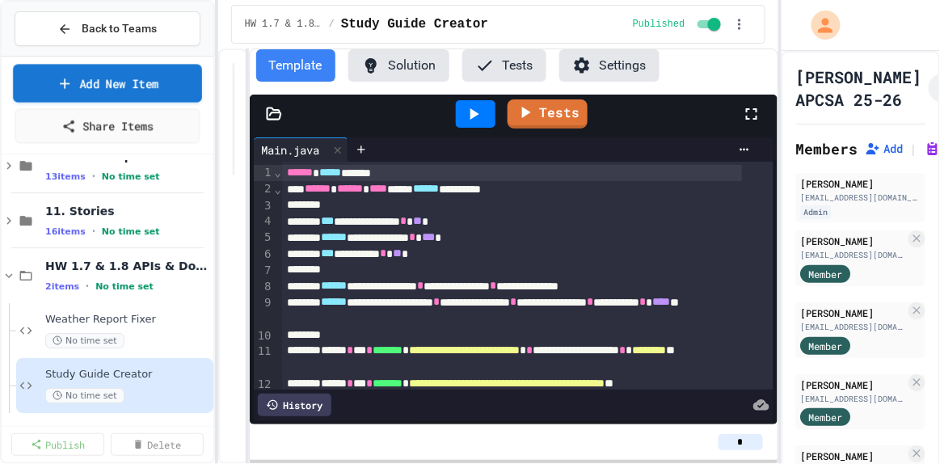
click at [114, 82] on link "Add New Item" at bounding box center [107, 83] width 188 height 38
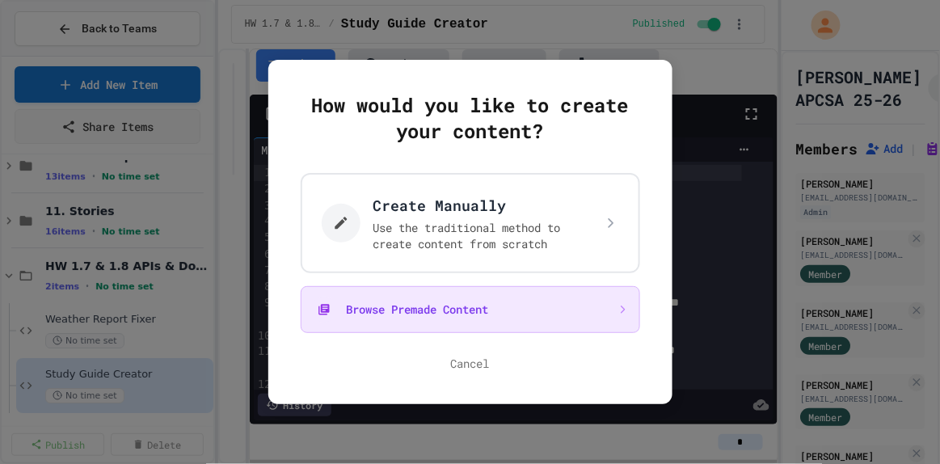
click at [375, 310] on button "Browse Premade Content" at bounding box center [470, 309] width 339 height 47
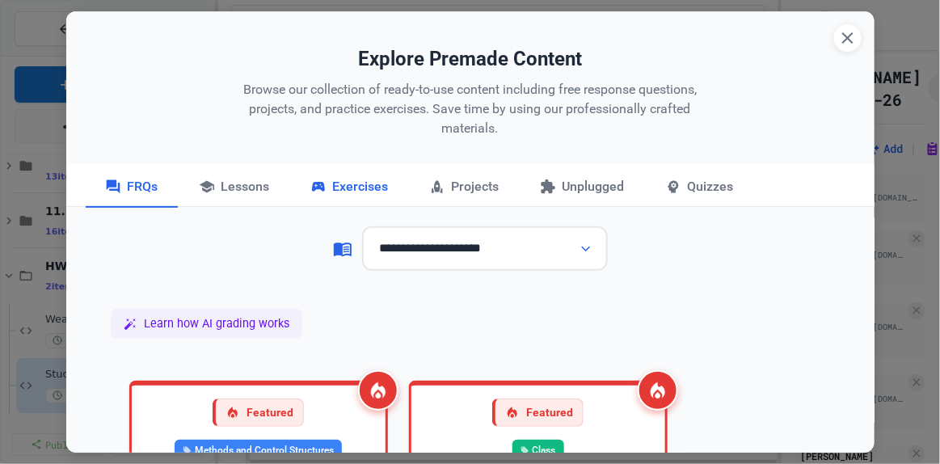
click at [371, 187] on div "Exercises" at bounding box center [349, 187] width 117 height 40
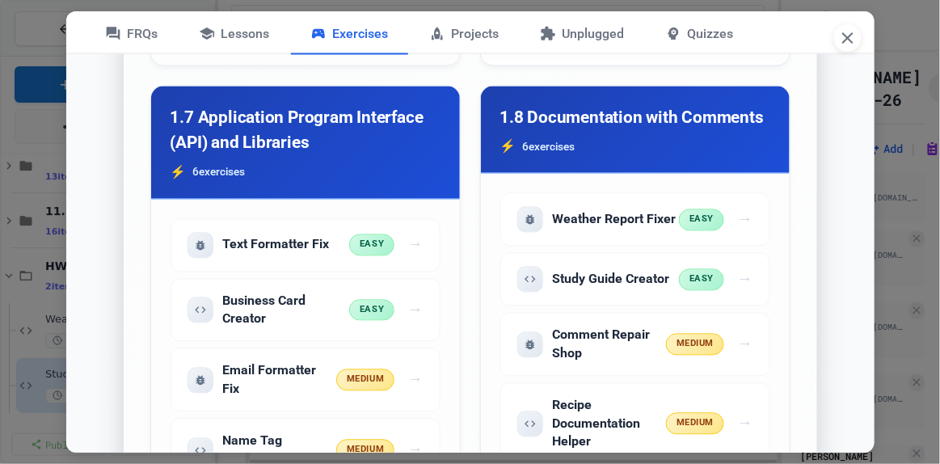
scroll to position [2140, 0]
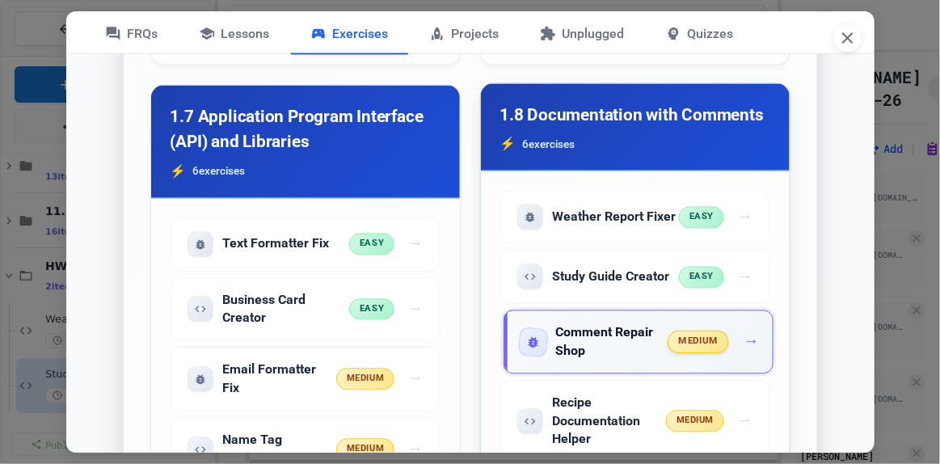
click at [643, 344] on h5 "Comment Repair Shop" at bounding box center [612, 342] width 113 height 36
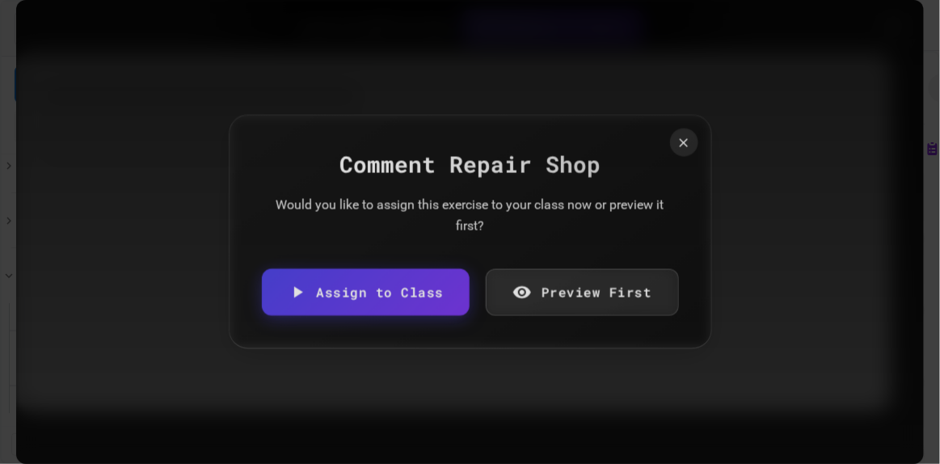
click at [381, 314] on link "Assign to Class" at bounding box center [366, 291] width 209 height 47
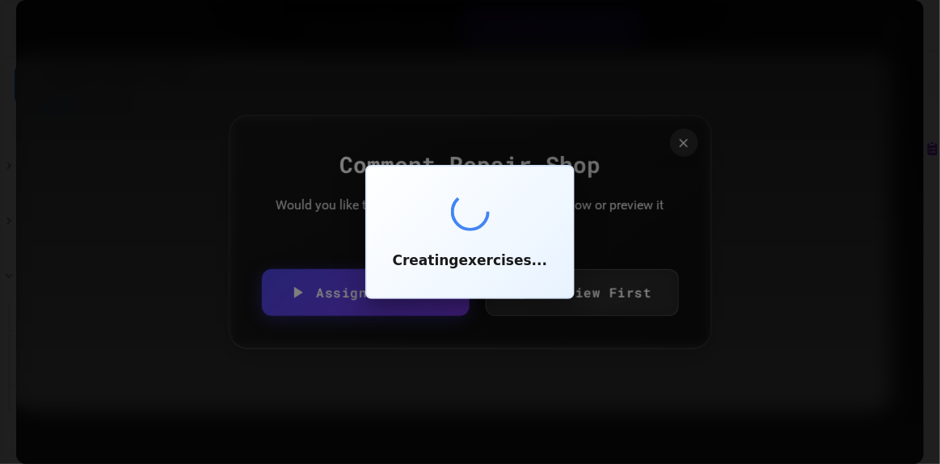
click at [379, 309] on div at bounding box center [470, 232] width 940 height 464
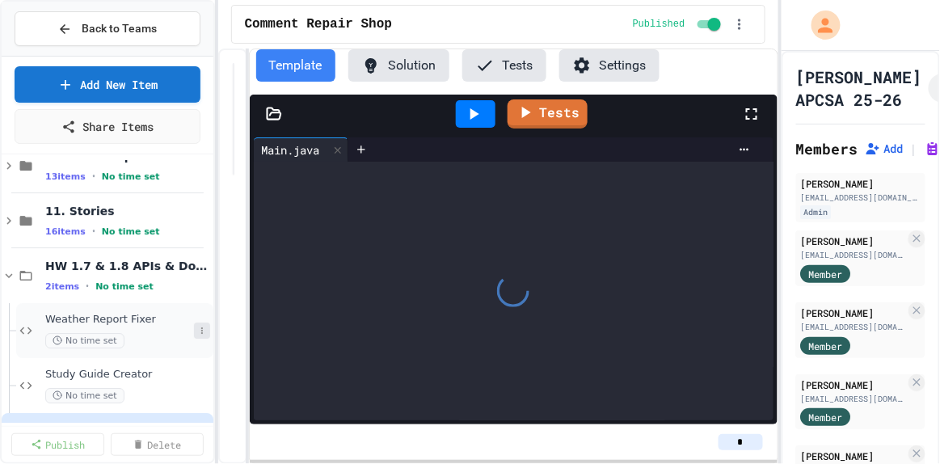
scroll to position [1351, 0]
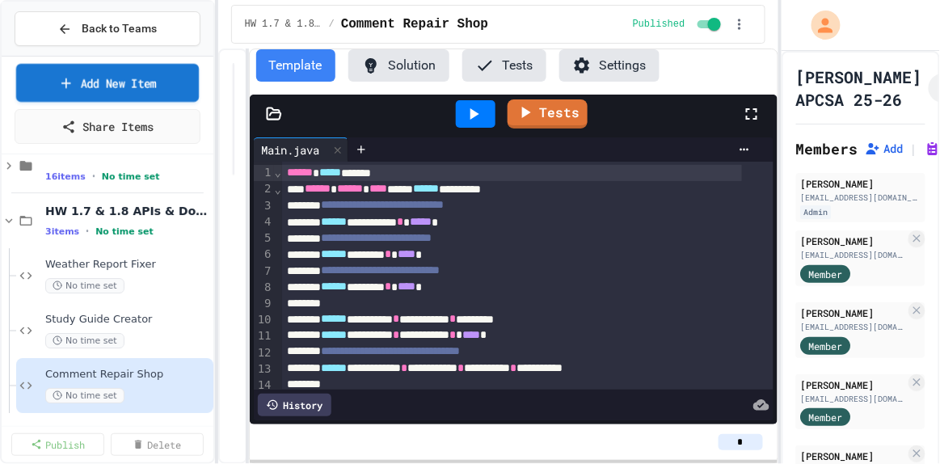
click at [120, 84] on link "Add New Item" at bounding box center [107, 83] width 183 height 38
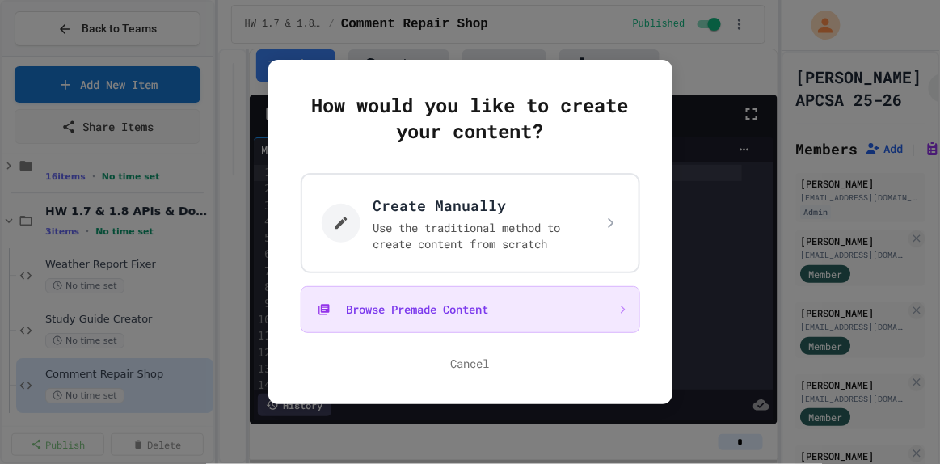
click at [469, 307] on button "Browse Premade Content" at bounding box center [470, 309] width 339 height 47
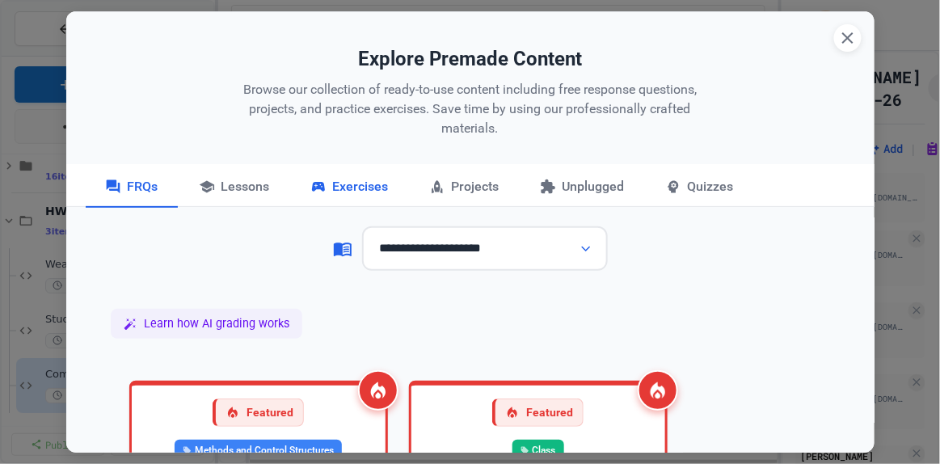
click at [382, 188] on div "Exercises" at bounding box center [349, 187] width 117 height 40
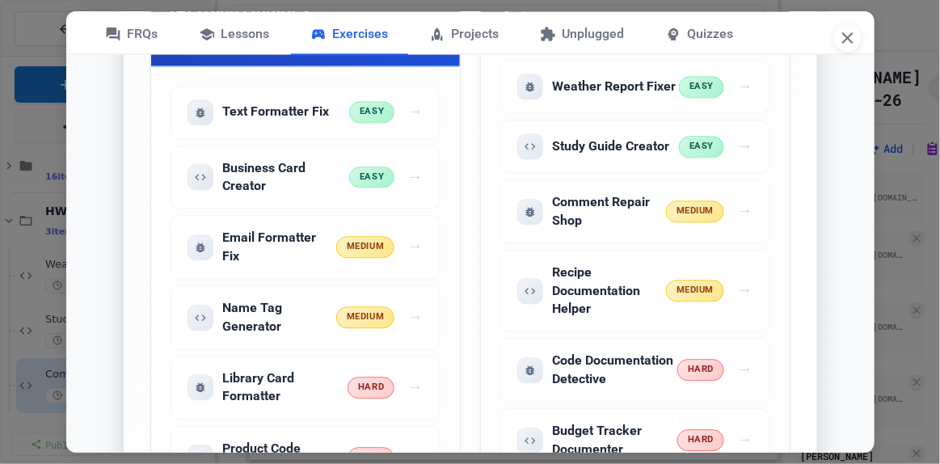
scroll to position [2276, 0]
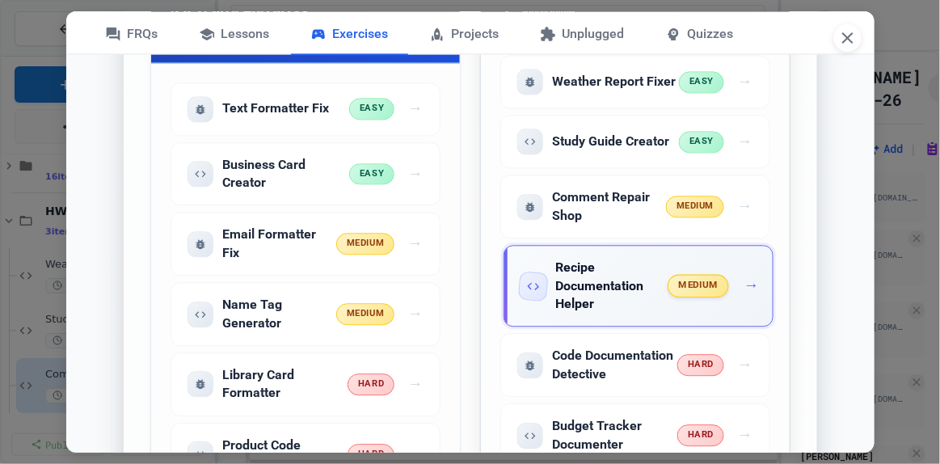
click at [615, 272] on h5 "Recipe Documentation Helper" at bounding box center [612, 286] width 113 height 54
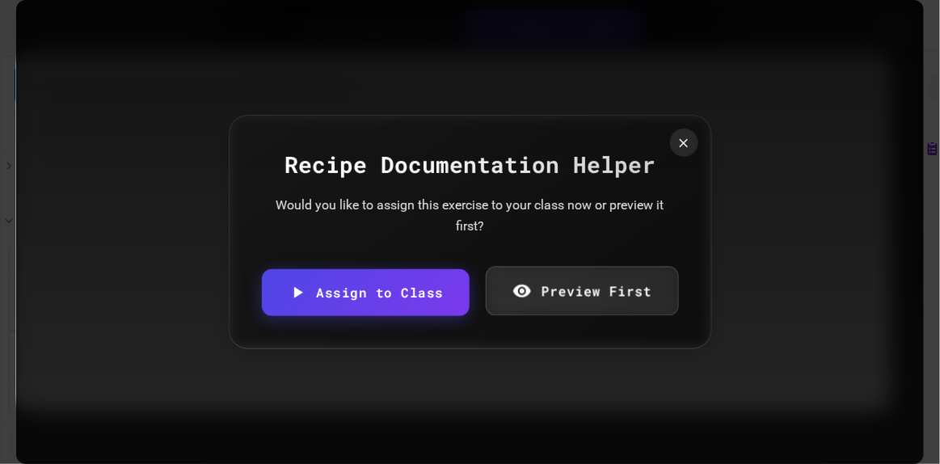
click at [578, 285] on link "Preview First" at bounding box center [582, 290] width 192 height 49
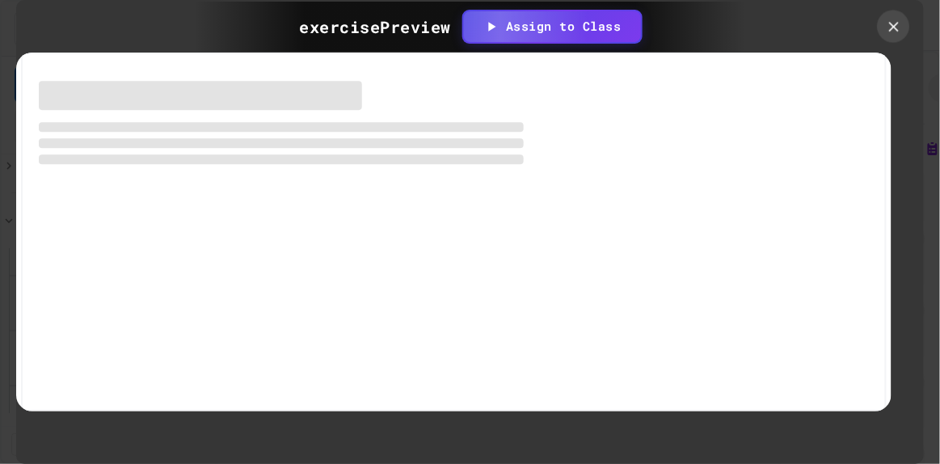
click at [895, 22] on icon at bounding box center [893, 26] width 17 height 17
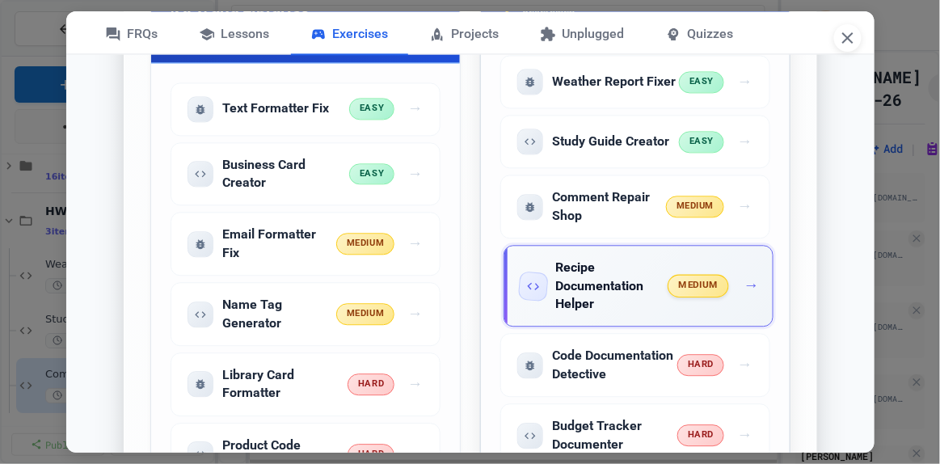
click at [606, 263] on h5 "Recipe Documentation Helper" at bounding box center [612, 286] width 113 height 54
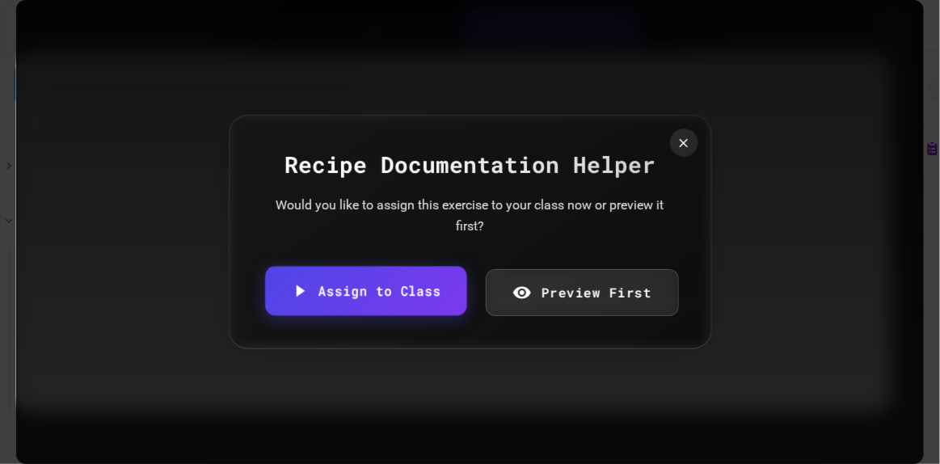
click at [398, 281] on link "Assign to Class" at bounding box center [365, 290] width 201 height 49
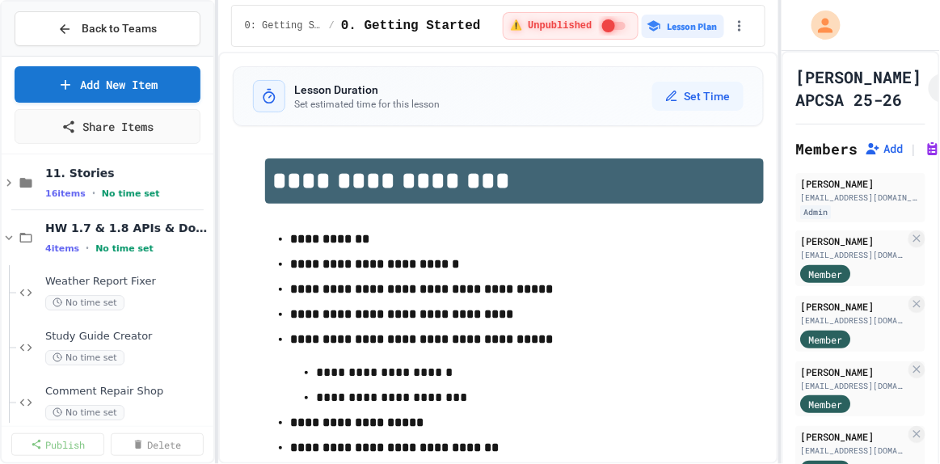
scroll to position [1333, 0]
click at [10, 235] on icon at bounding box center [9, 239] width 15 height 15
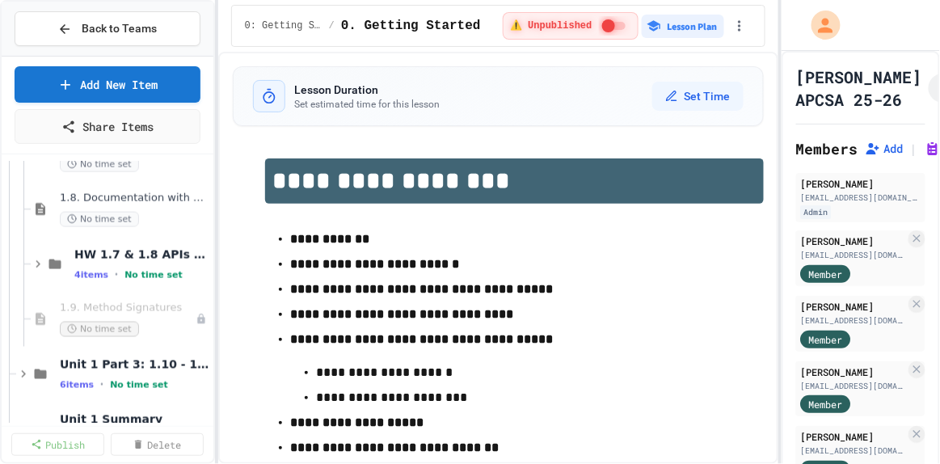
scroll to position [594, 0]
